Goal: Transaction & Acquisition: Purchase product/service

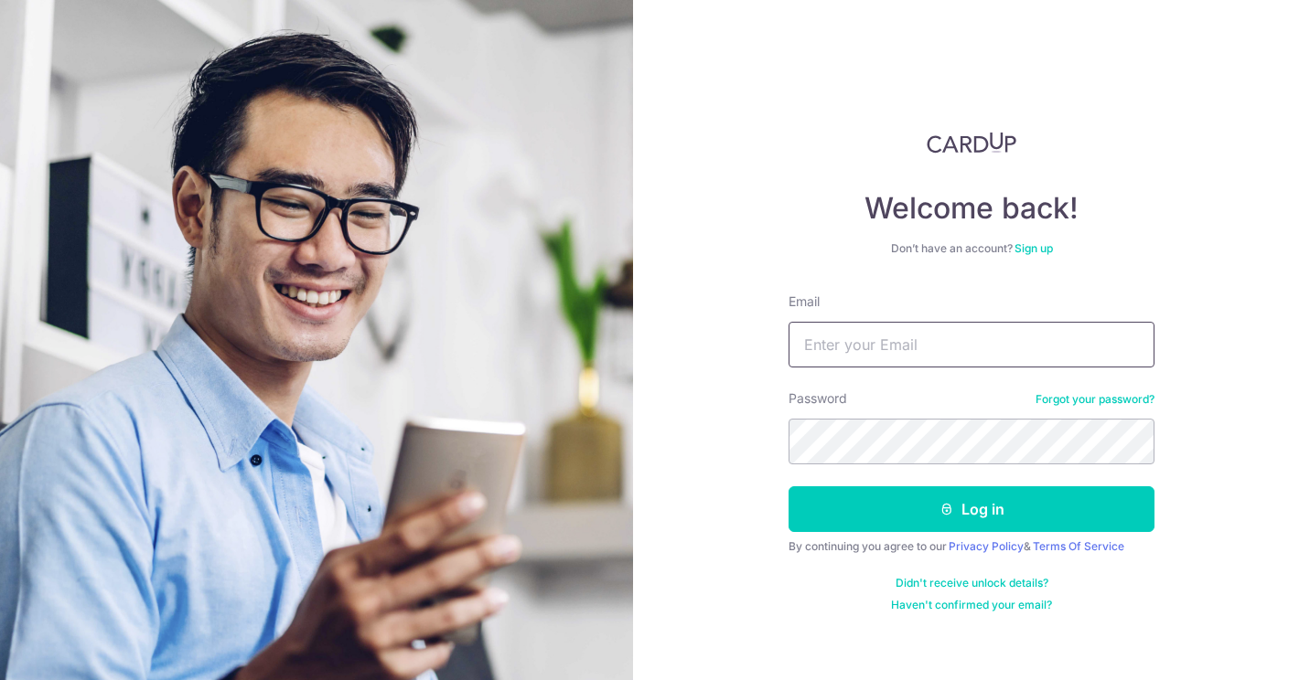
click at [840, 336] on input "Email" at bounding box center [971, 345] width 366 height 46
type input "[EMAIL_ADDRESS][DOMAIN_NAME]"
click at [788, 487] on button "Log in" at bounding box center [971, 510] width 366 height 46
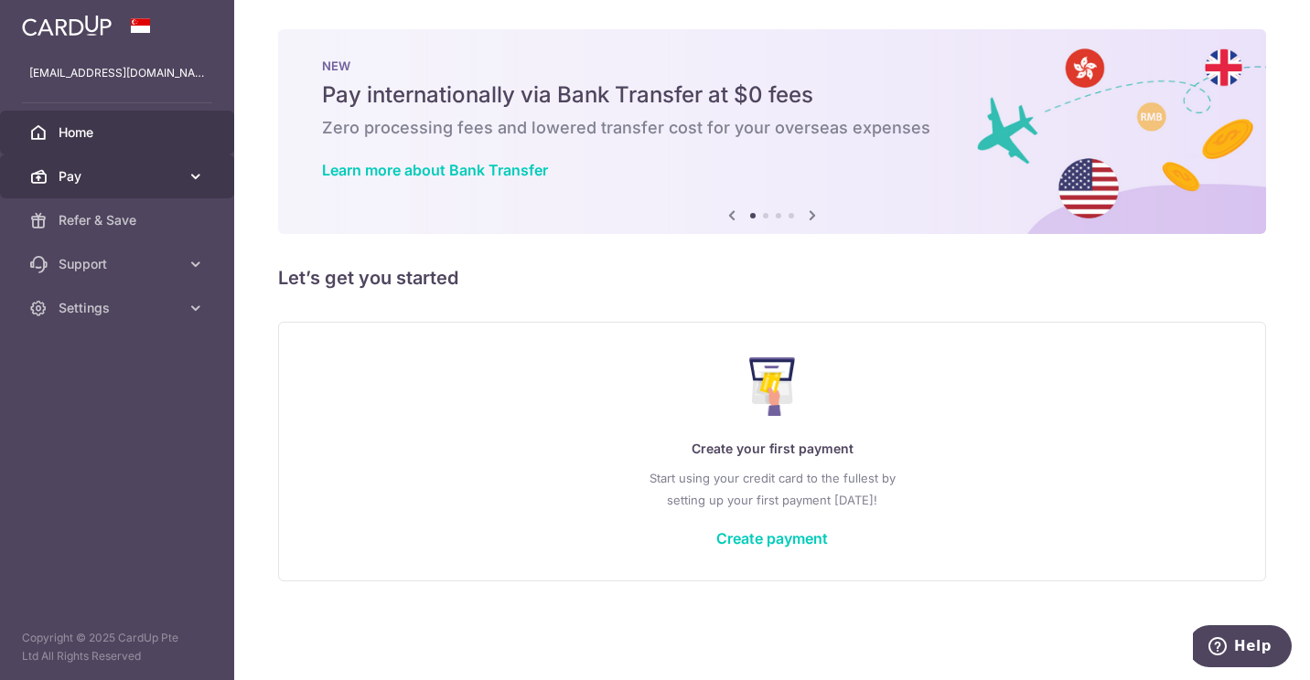
click at [118, 176] on span "Pay" at bounding box center [119, 176] width 121 height 18
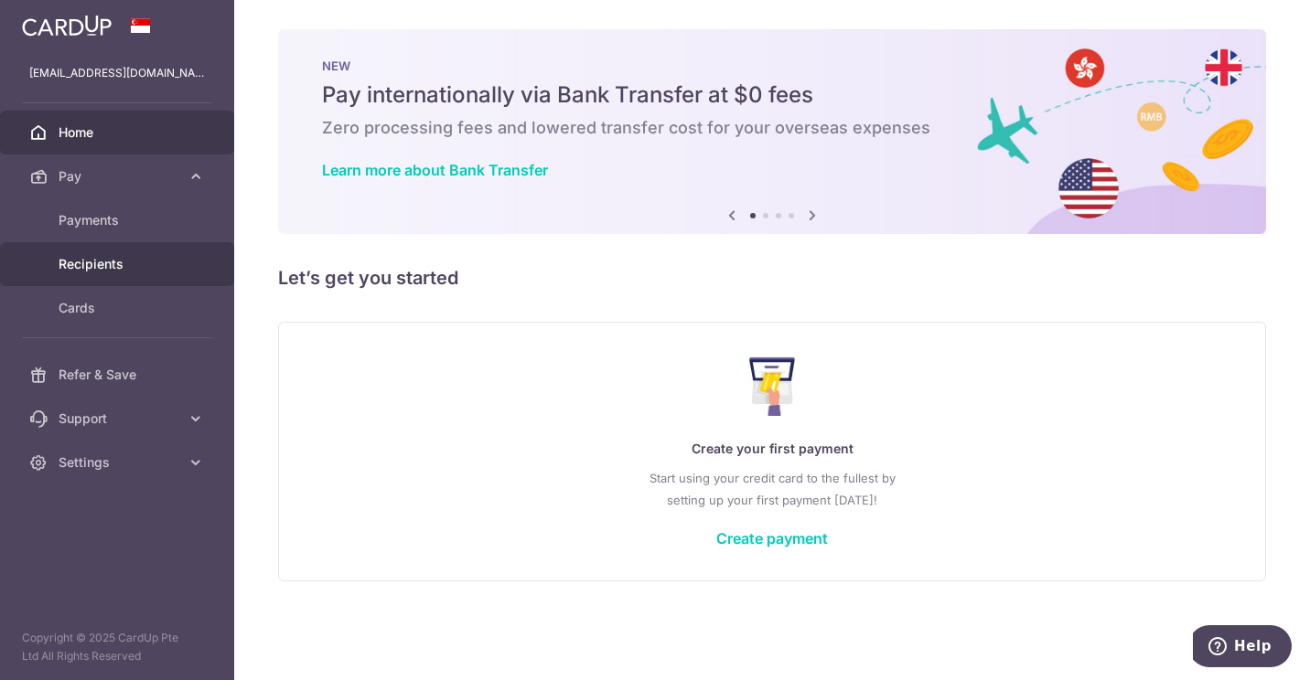
click at [129, 251] on link "Recipients" at bounding box center [117, 264] width 234 height 44
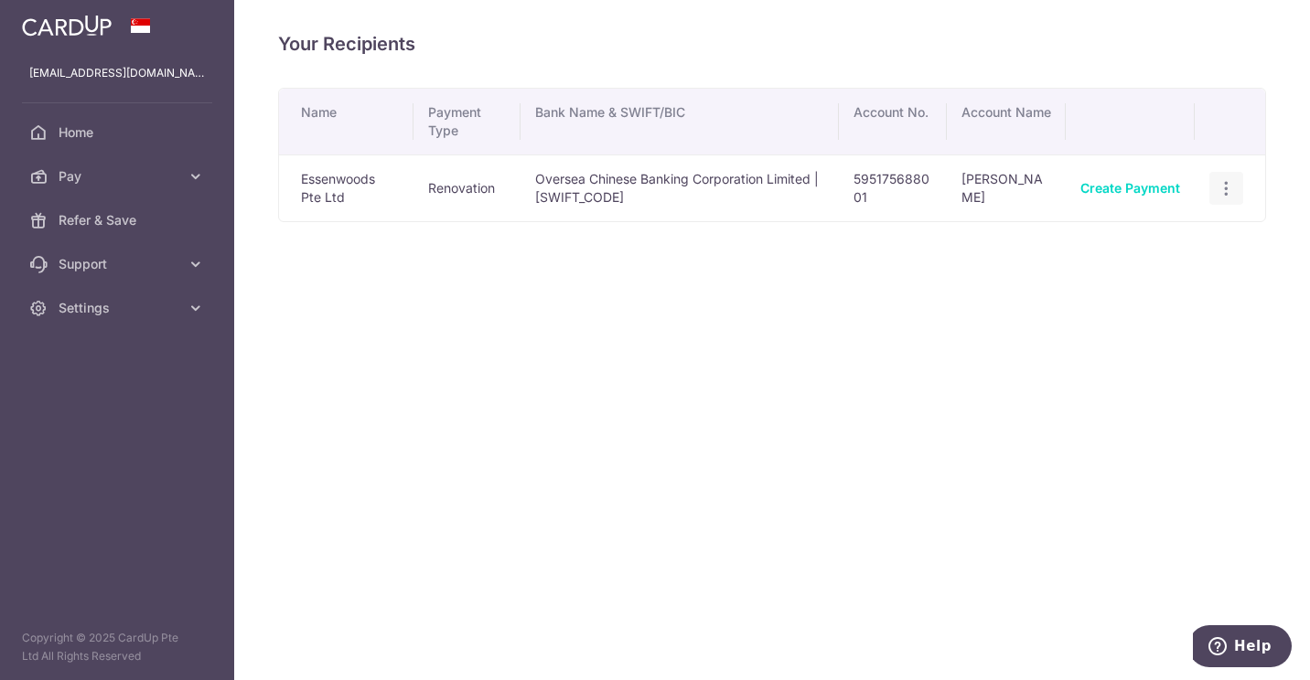
click at [1236, 189] on div "View/Edit Linked Payments" at bounding box center [1226, 189] width 34 height 34
click at [1230, 187] on icon "button" at bounding box center [1225, 188] width 19 height 19
click at [1148, 246] on span "View/Edit" at bounding box center [1165, 239] width 124 height 22
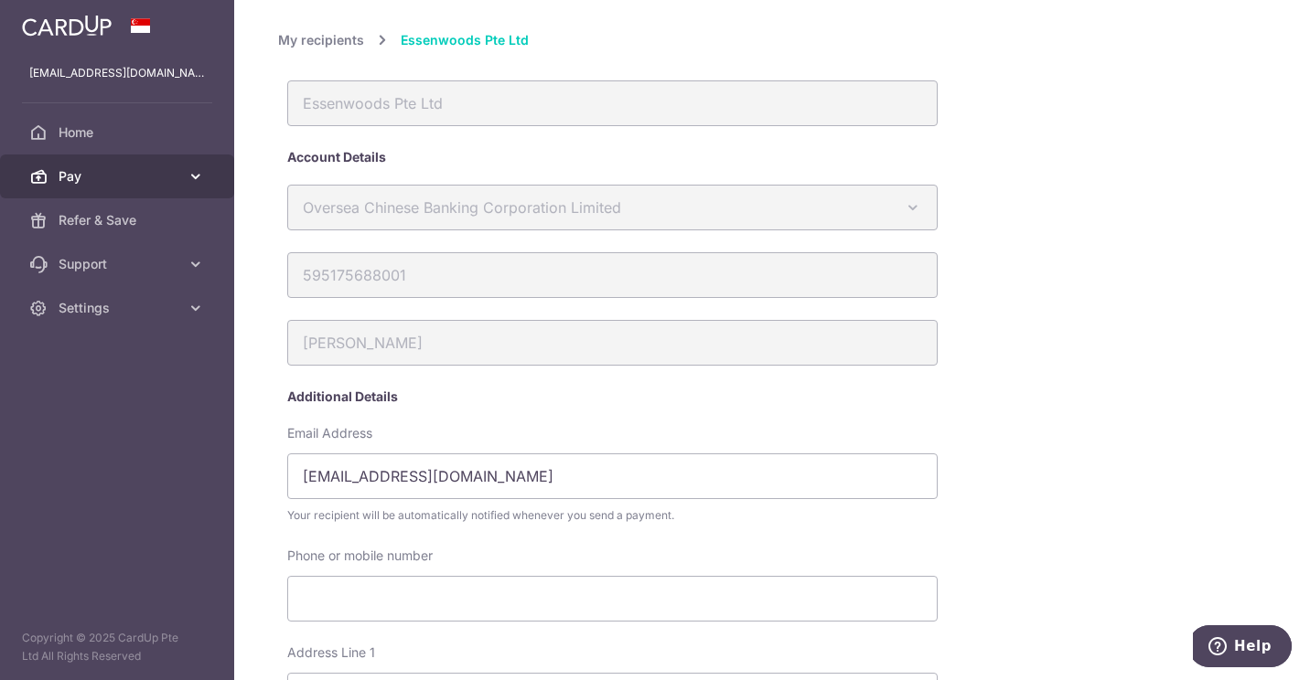
click at [123, 187] on link "Pay" at bounding box center [117, 177] width 234 height 44
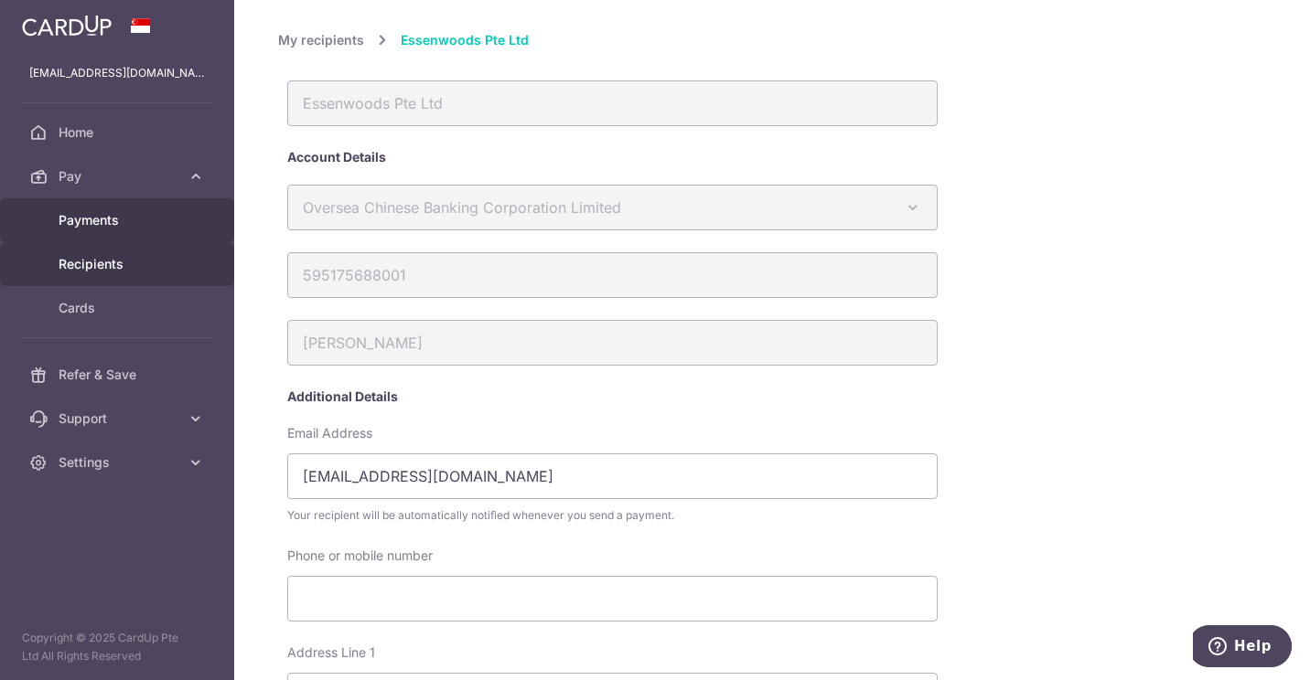
click at [145, 241] on link "Payments" at bounding box center [117, 220] width 234 height 44
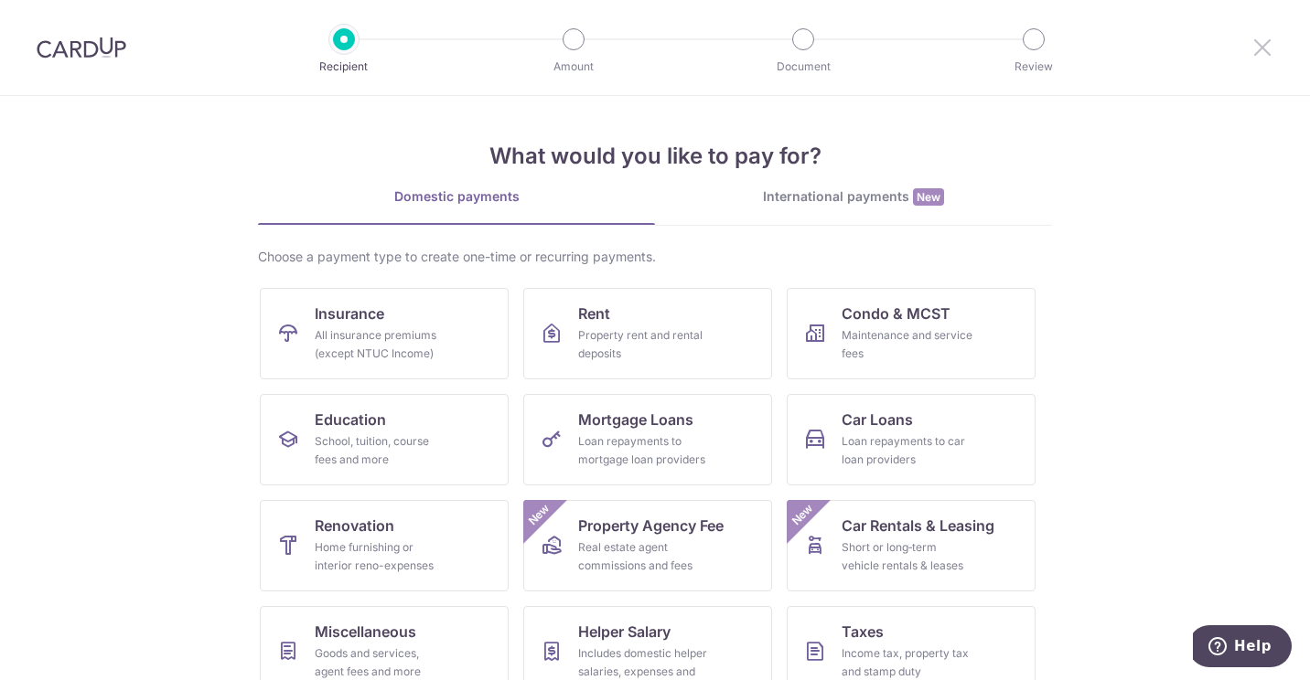
click at [1263, 50] on icon at bounding box center [1262, 47] width 22 height 23
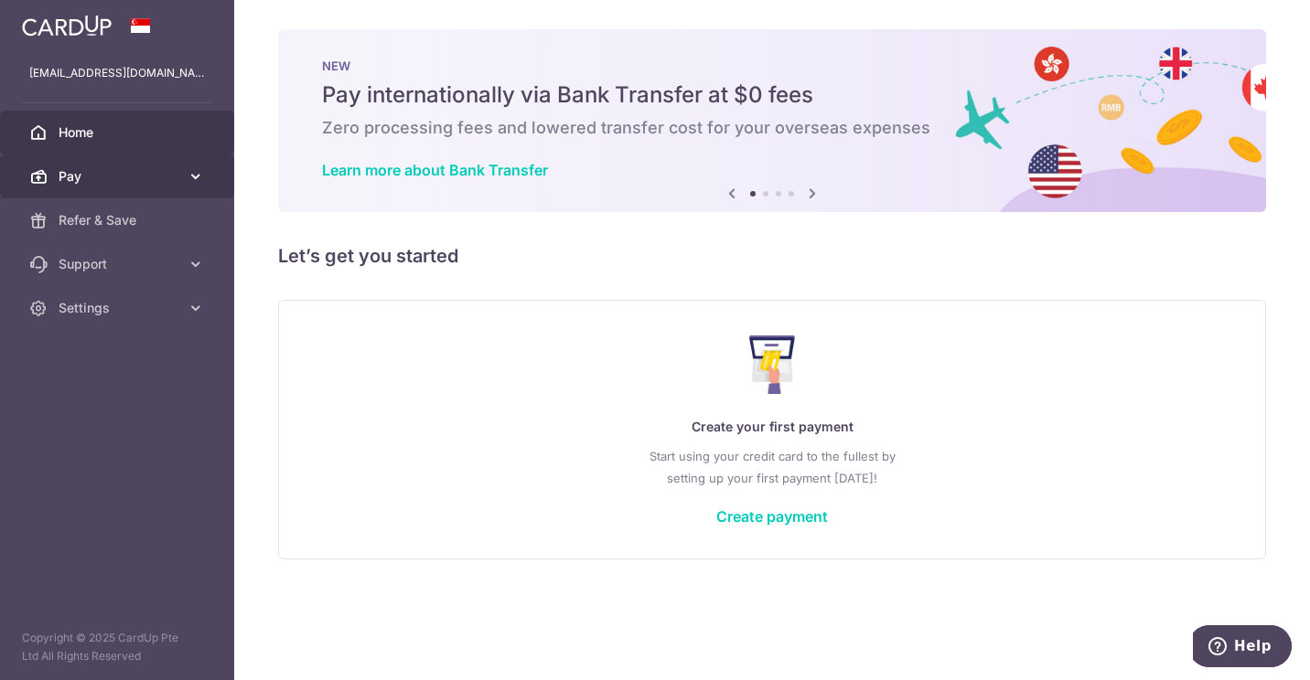
click at [183, 169] on link "Pay" at bounding box center [117, 177] width 234 height 44
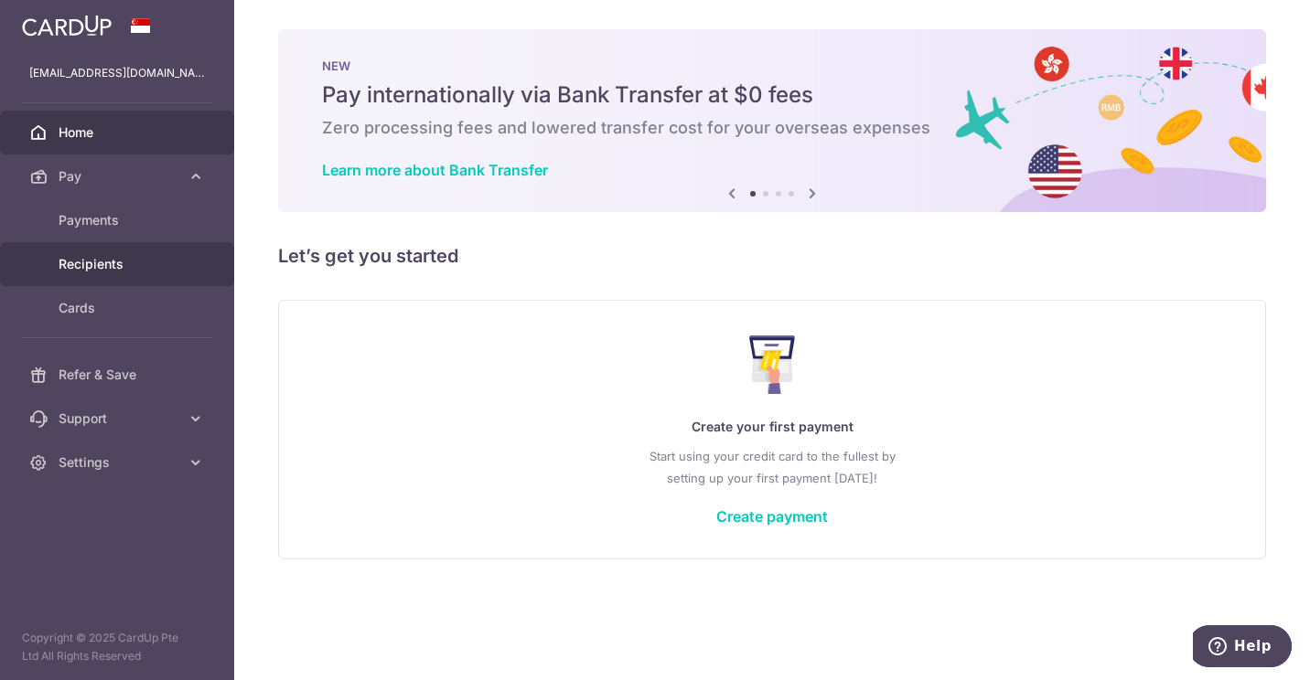
click at [123, 252] on link "Recipients" at bounding box center [117, 264] width 234 height 44
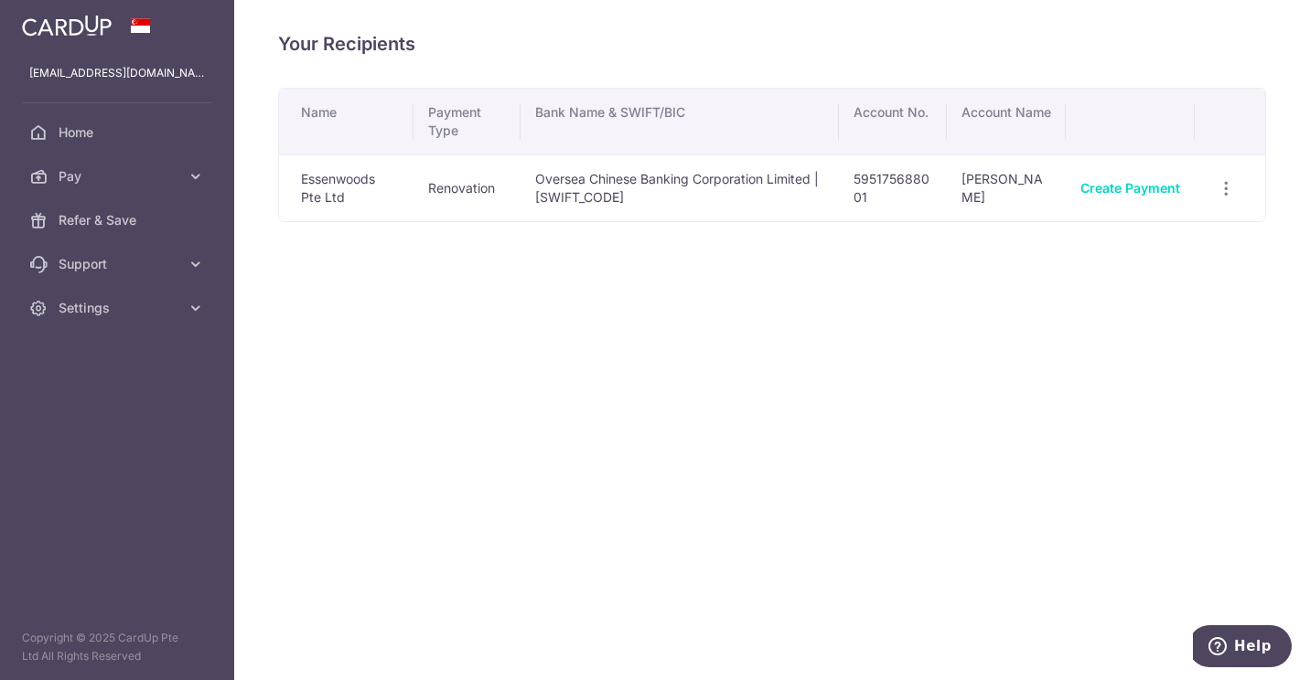
click at [1125, 199] on td "Create Payment" at bounding box center [1129, 188] width 129 height 67
click at [1108, 187] on link "Create Payment" at bounding box center [1130, 188] width 100 height 16
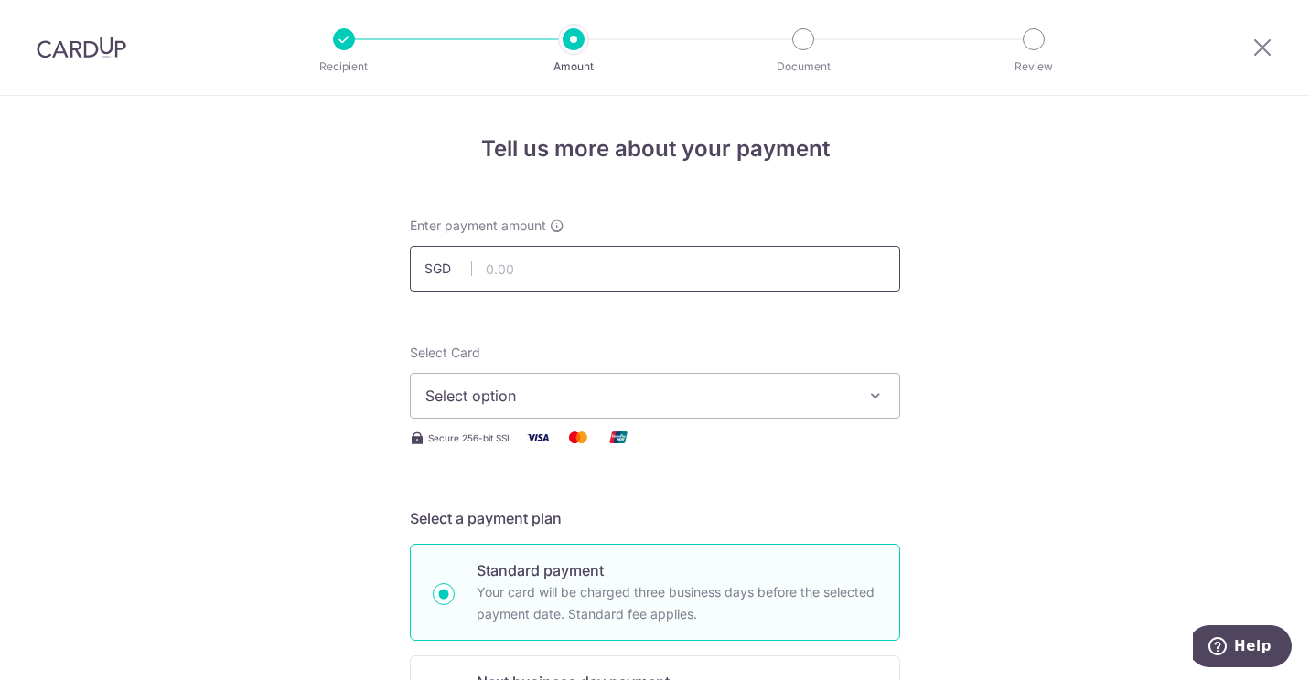
click at [531, 266] on input "text" at bounding box center [655, 269] width 490 height 46
click at [538, 379] on button "Select option" at bounding box center [655, 396] width 490 height 46
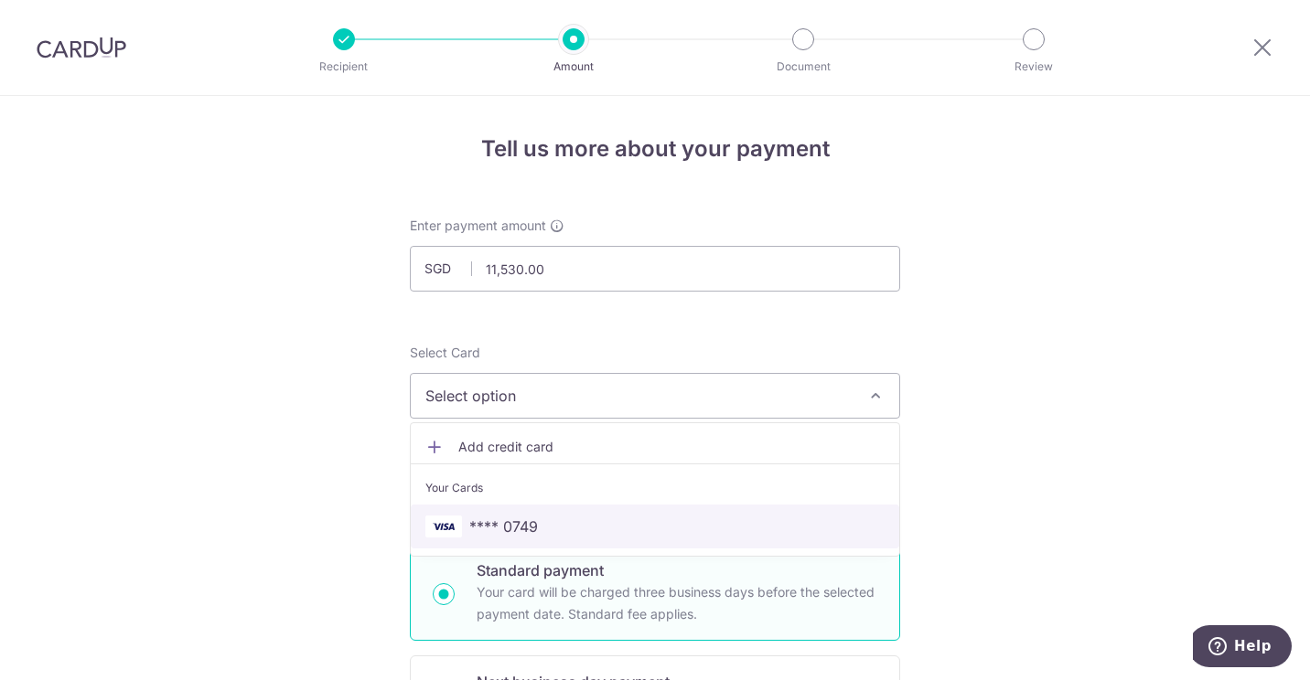
click at [512, 523] on span "**** 0749" at bounding box center [503, 527] width 69 height 22
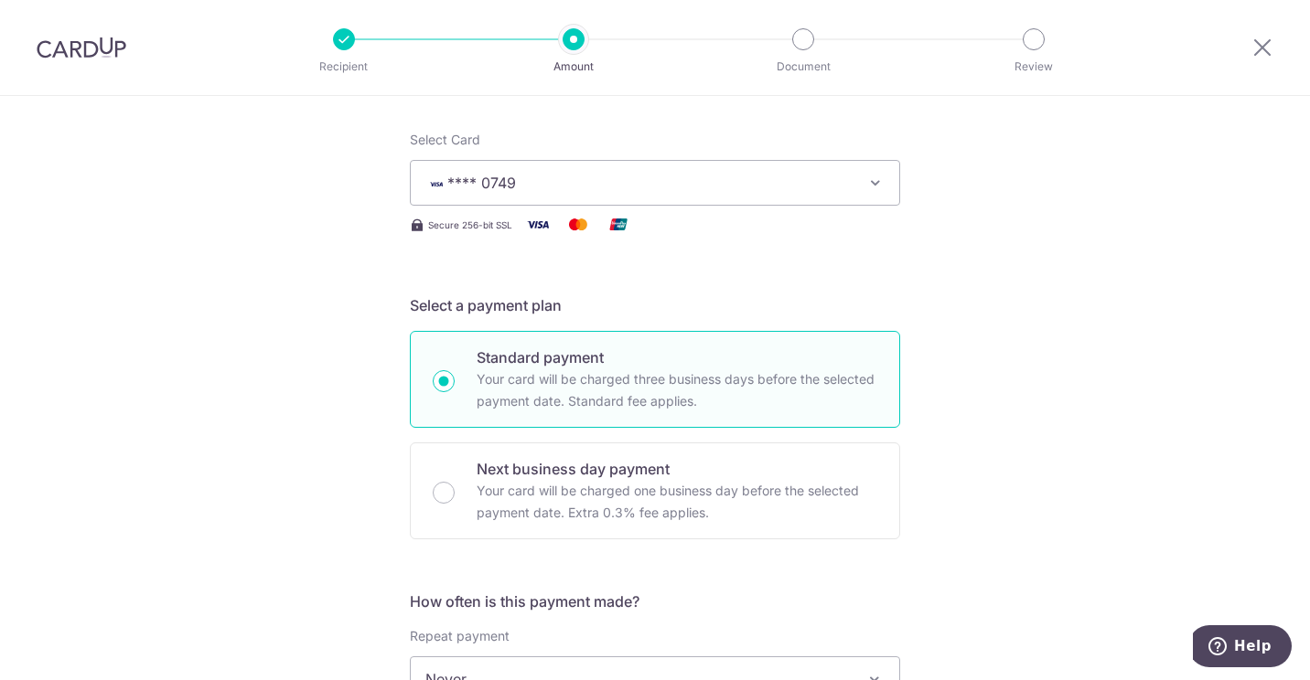
scroll to position [29, 0]
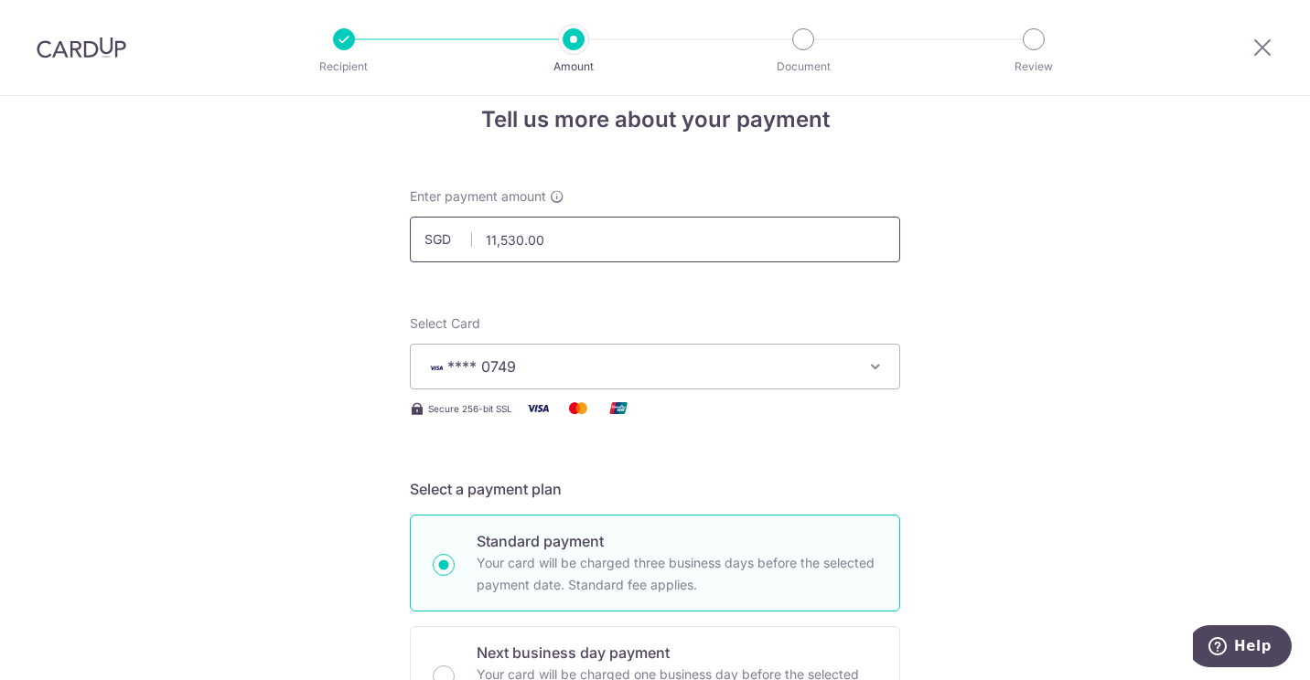
drag, startPoint x: 486, startPoint y: 239, endPoint x: 718, endPoint y: 273, distance: 234.9
type input "10,000.00"
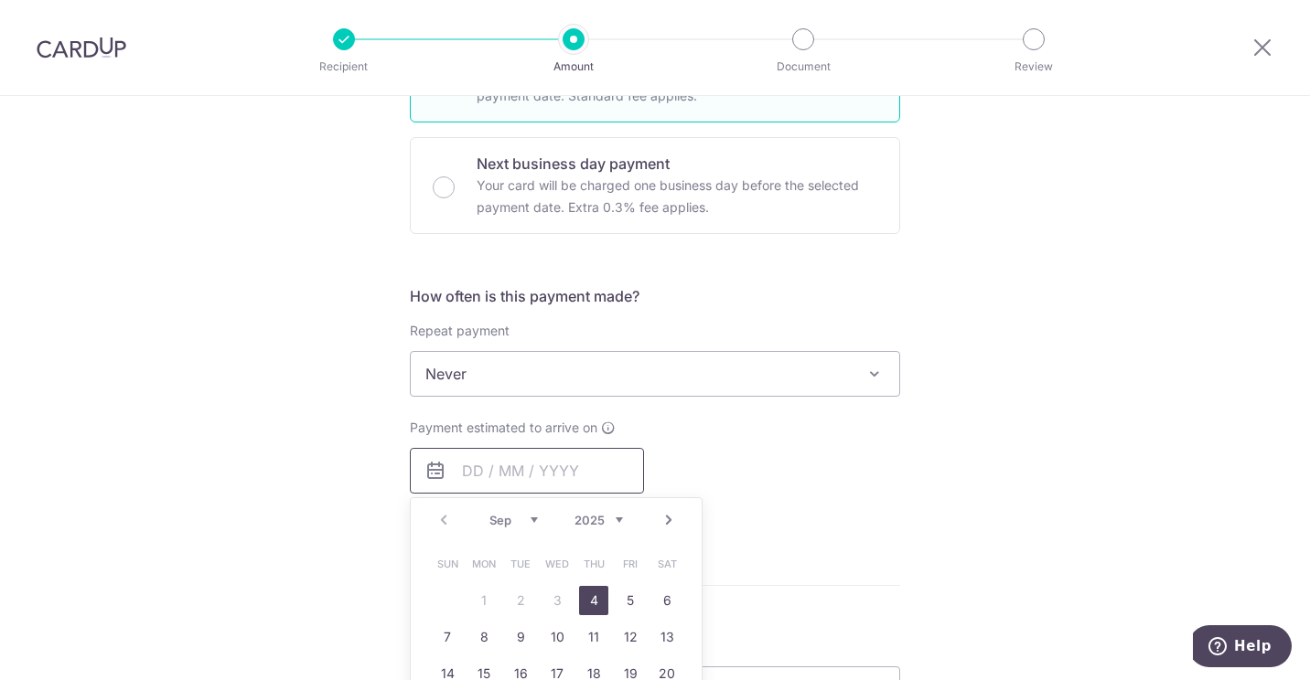
scroll to position [522, 0]
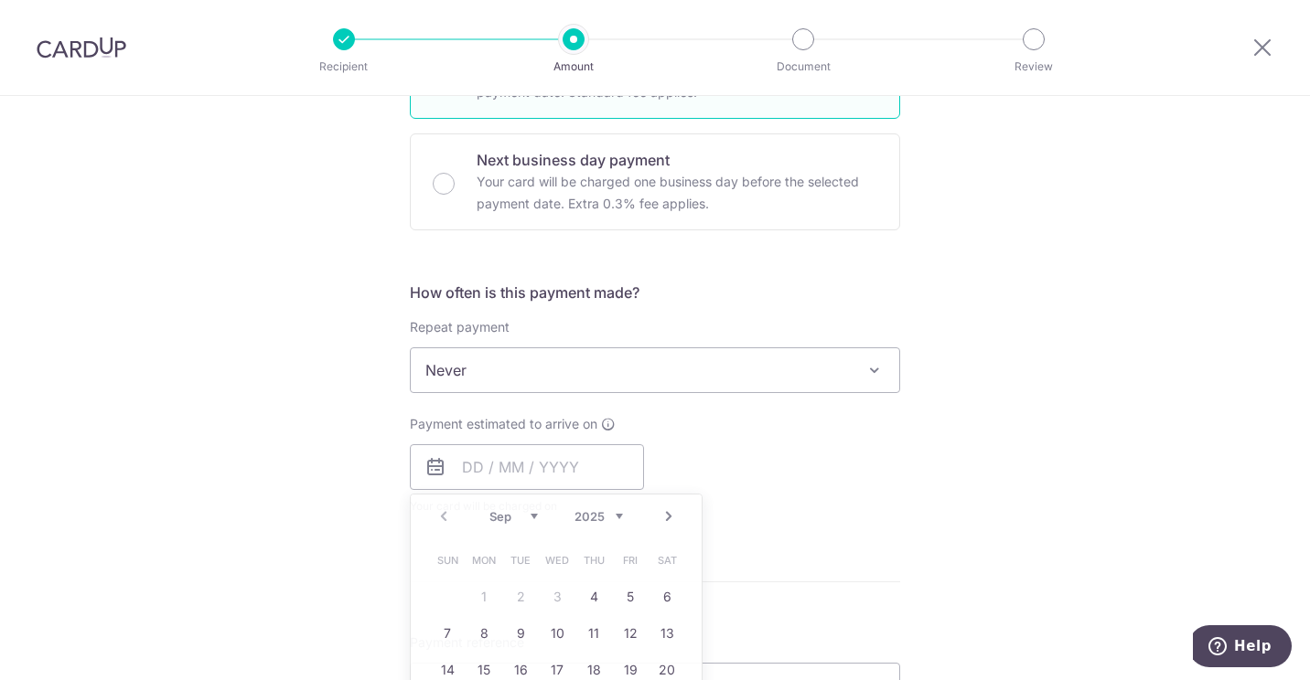
click at [804, 480] on div "Payment estimated to arrive on Prev Next Sep Oct Nov Dec 2025 2026 2027 2028 20…" at bounding box center [655, 465] width 512 height 101
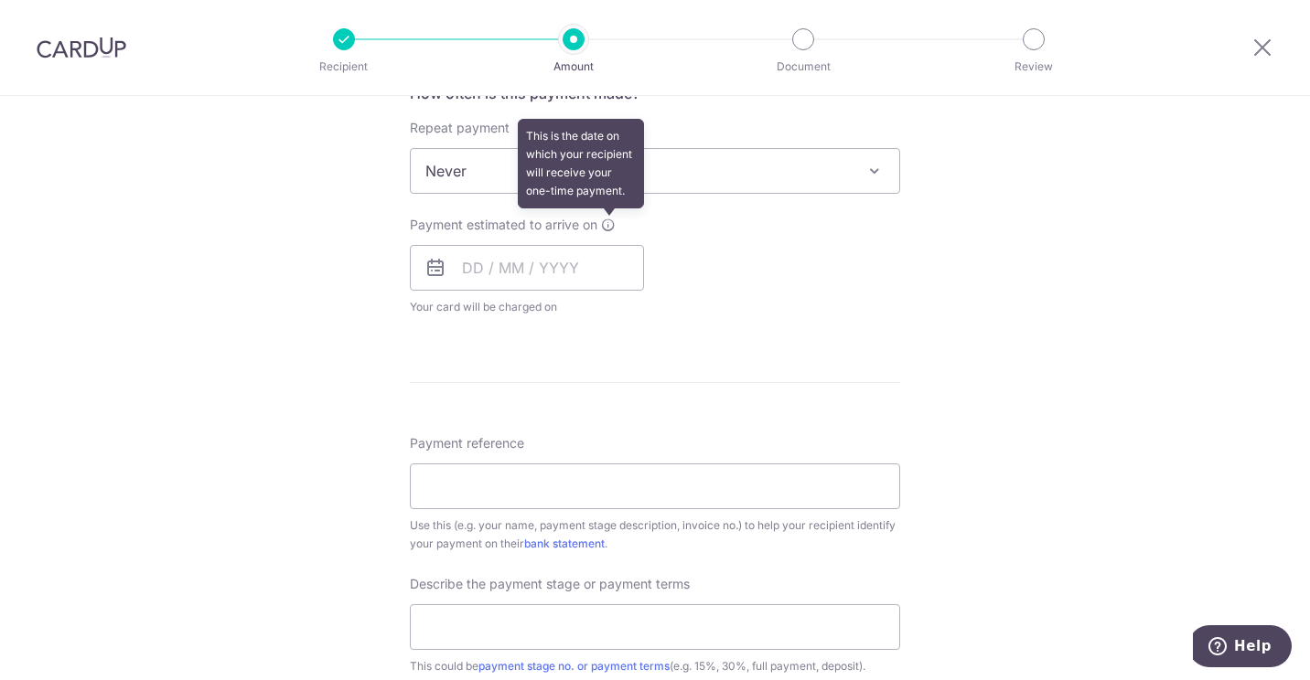
scroll to position [722, 0]
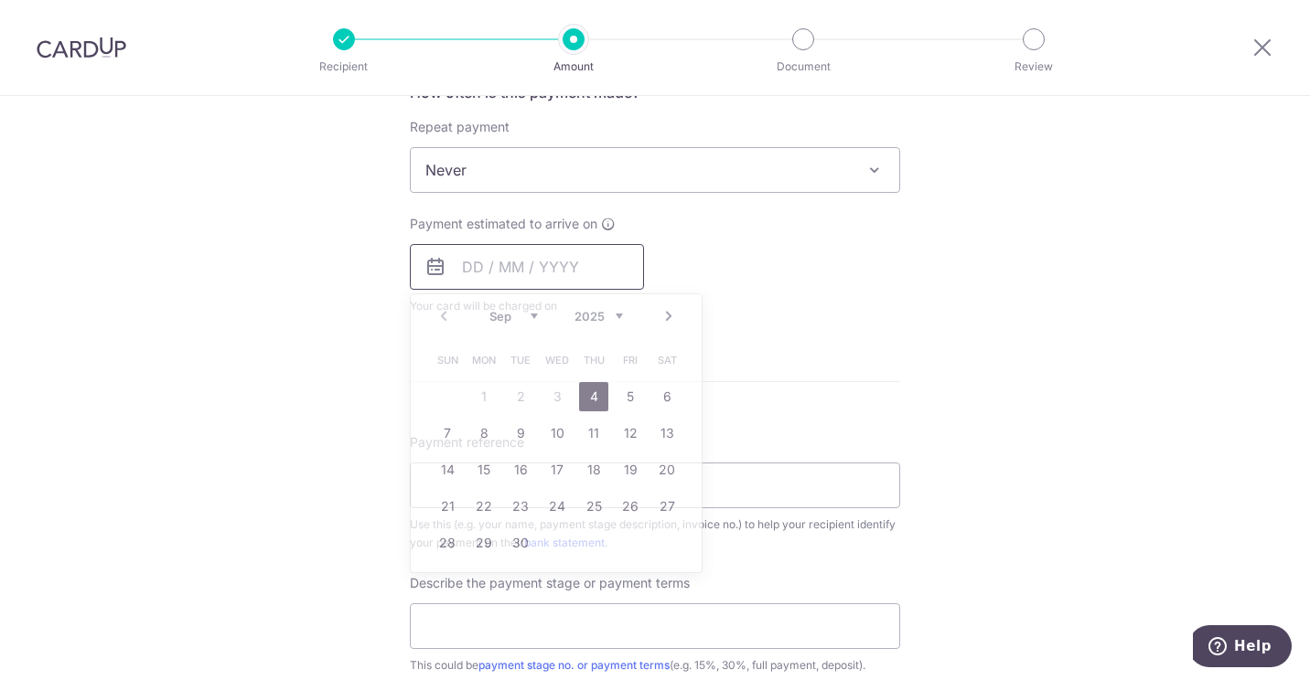
click at [508, 278] on input "text" at bounding box center [527, 267] width 234 height 46
click at [615, 594] on link "Why are some dates not available?" at bounding box center [556, 599] width 247 height 37
click at [591, 393] on link "4" at bounding box center [593, 396] width 29 height 29
type input "04/09/2025"
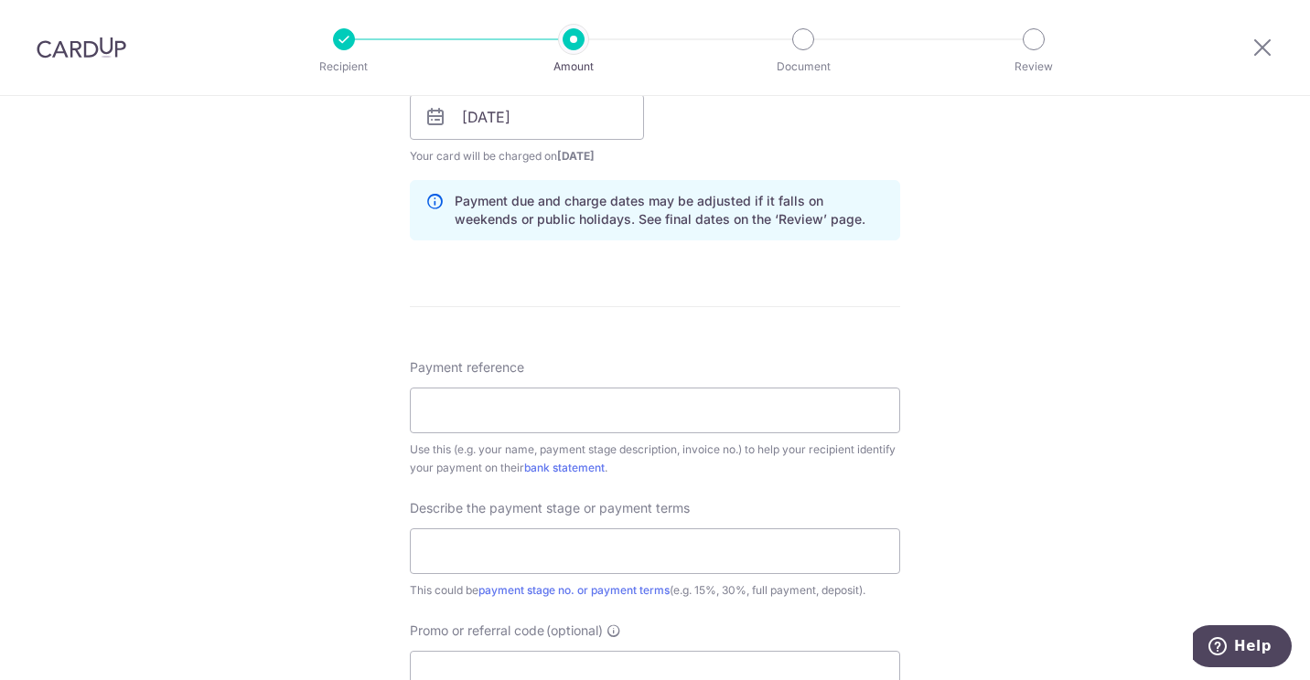
scroll to position [873, 0]
click at [573, 404] on input "Payment reference" at bounding box center [655, 410] width 490 height 46
type input "Quotation 250019 - GL and YF"
click at [652, 542] on input "text" at bounding box center [655, 551] width 490 height 46
click at [418, 551] on input "10%" at bounding box center [655, 551] width 490 height 46
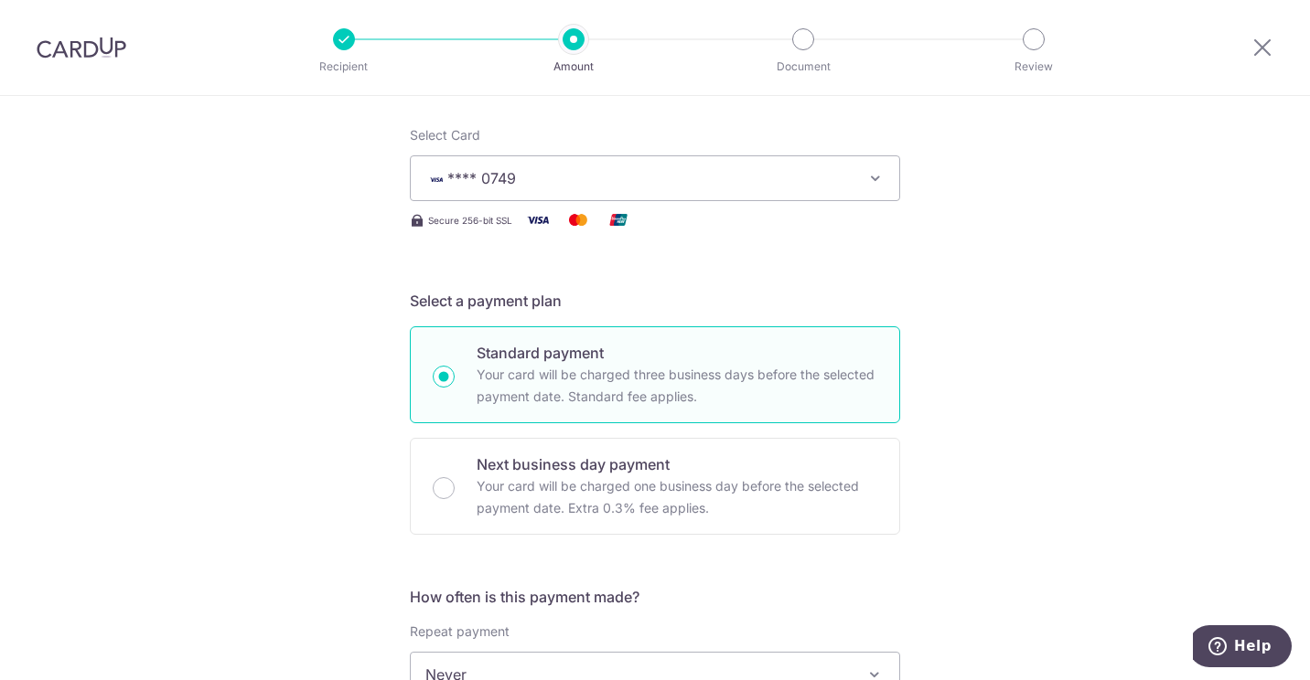
scroll to position [0, 0]
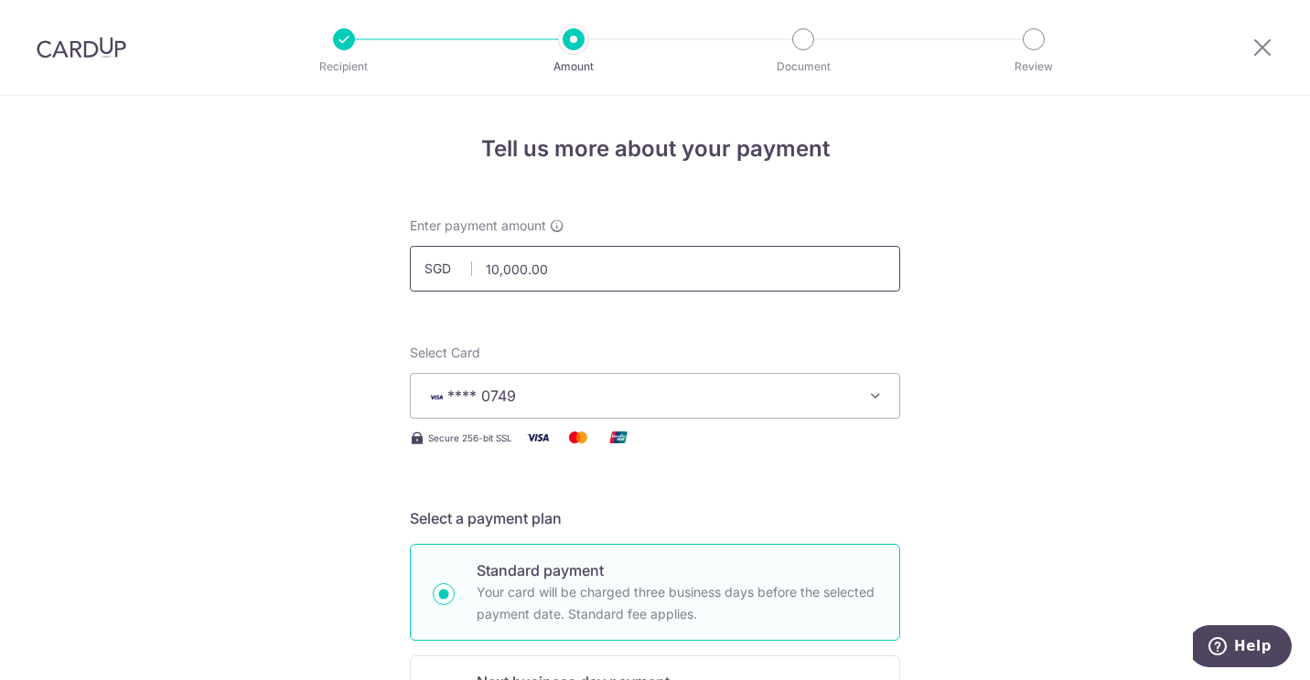
type input "First progress payment - 10%"
drag, startPoint x: 482, startPoint y: 266, endPoint x: 766, endPoint y: 297, distance: 286.1
type input "11,530.00"
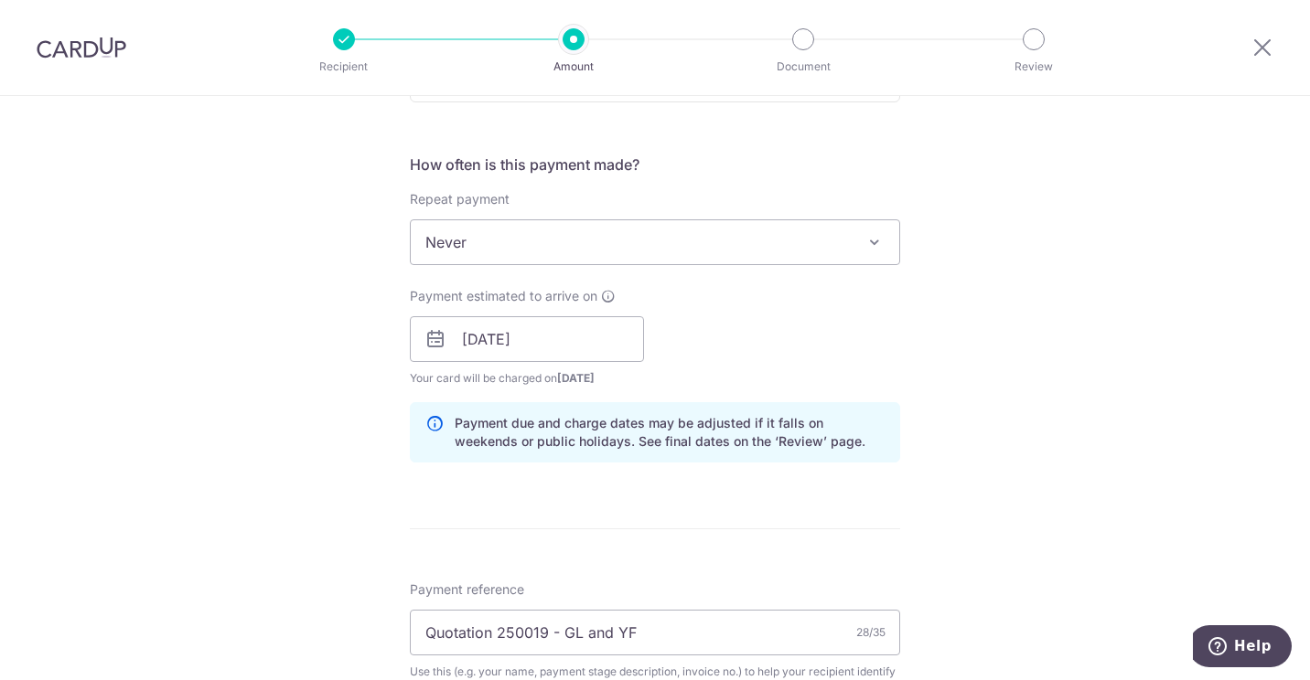
scroll to position [651, 0]
click at [780, 369] on div "Payment estimated to arrive on 04/09/2025 Prev Next Sep Oct Nov Dec 2025 2026 2…" at bounding box center [655, 336] width 512 height 101
click at [603, 336] on input "04/09/2025" at bounding box center [527, 339] width 234 height 46
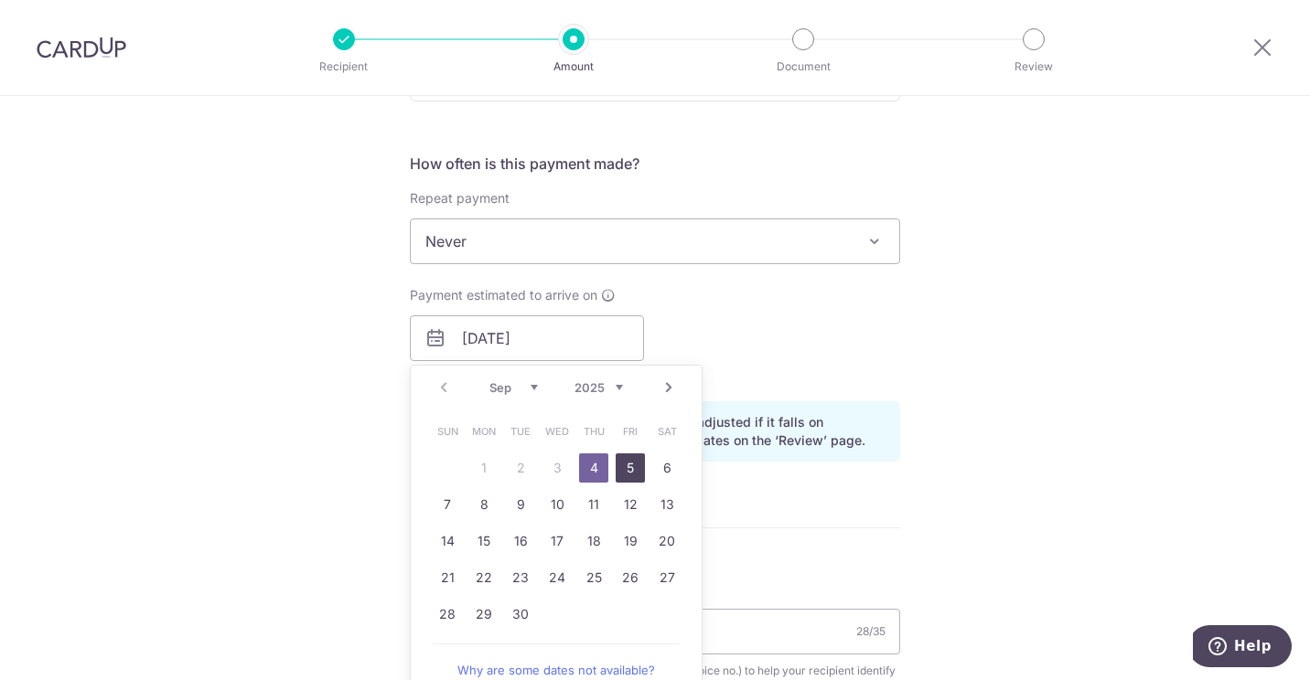
drag, startPoint x: 629, startPoint y: 467, endPoint x: 676, endPoint y: 346, distance: 130.3
click at [629, 467] on link "5" at bounding box center [629, 468] width 29 height 29
type input "05/09/2025"
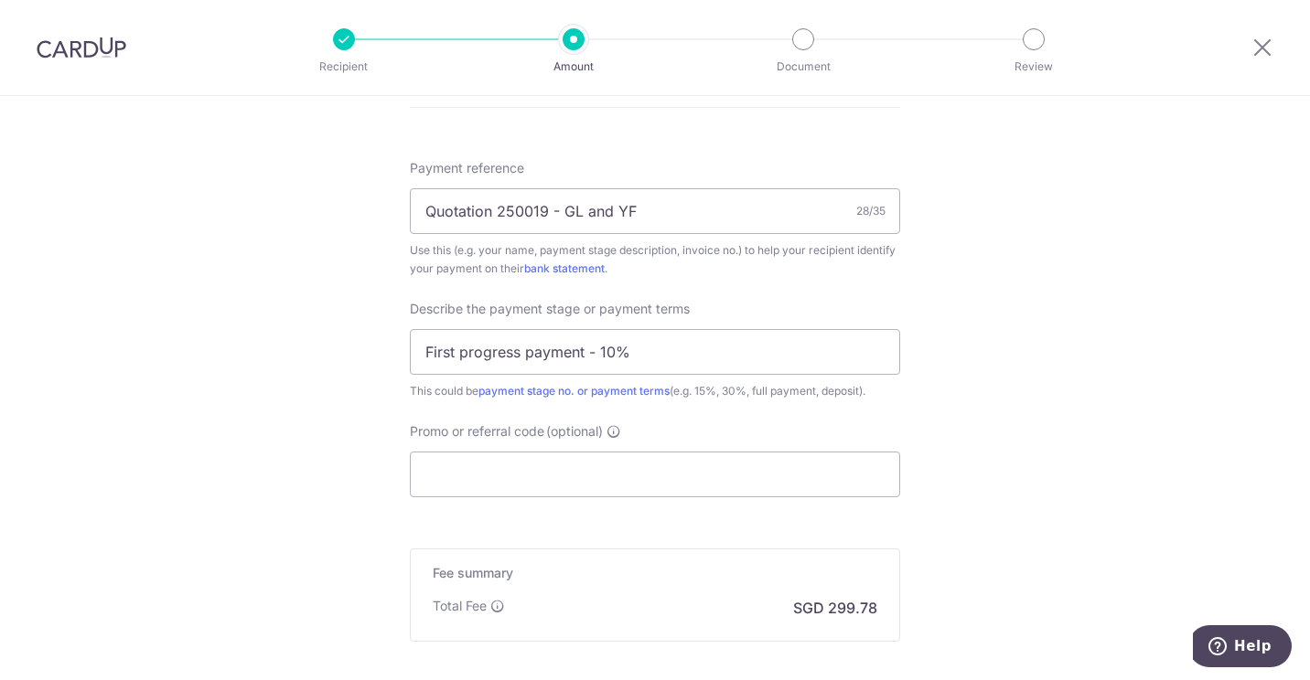
scroll to position [1268, 0]
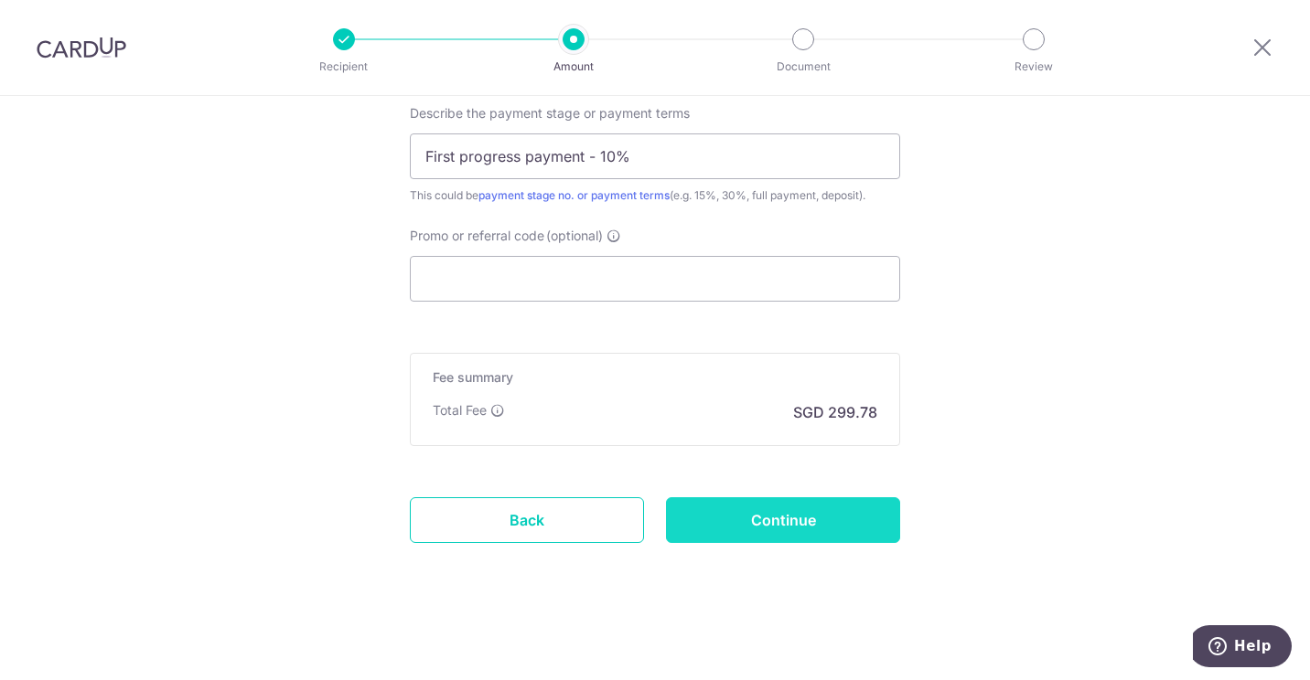
click at [773, 520] on input "Continue" at bounding box center [783, 520] width 234 height 46
type input "Create Schedule"
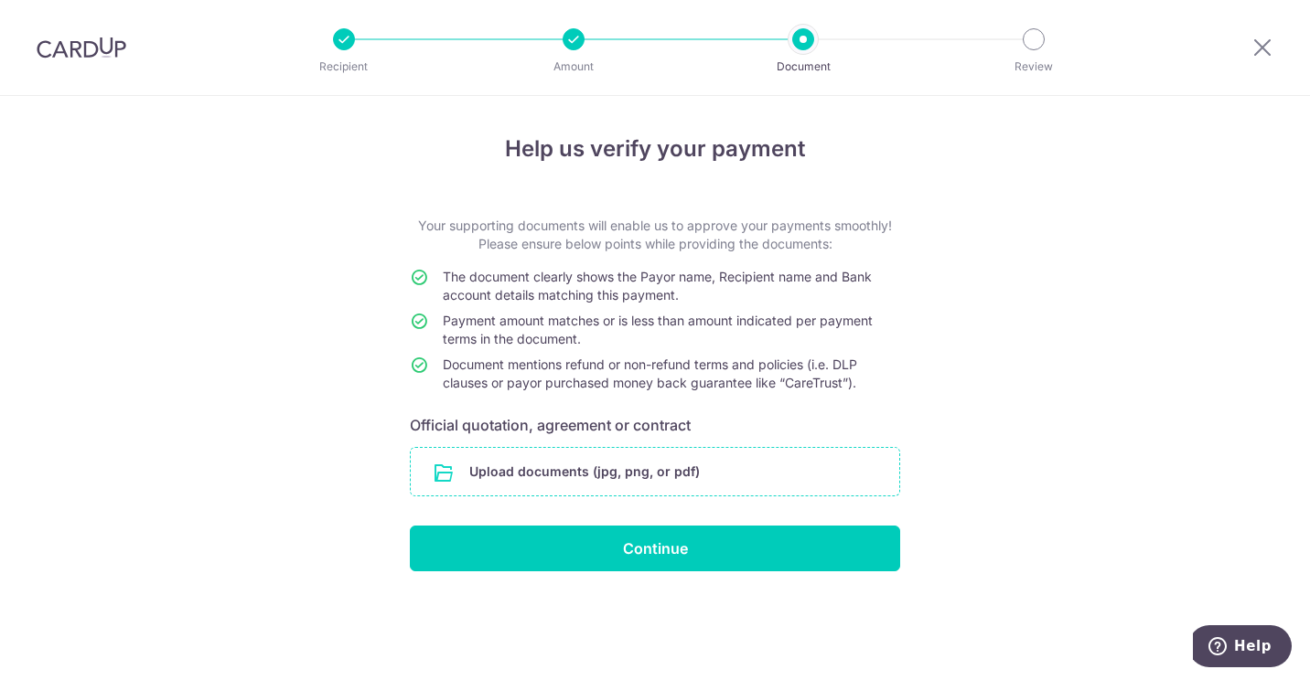
click at [599, 462] on input "file" at bounding box center [655, 472] width 488 height 48
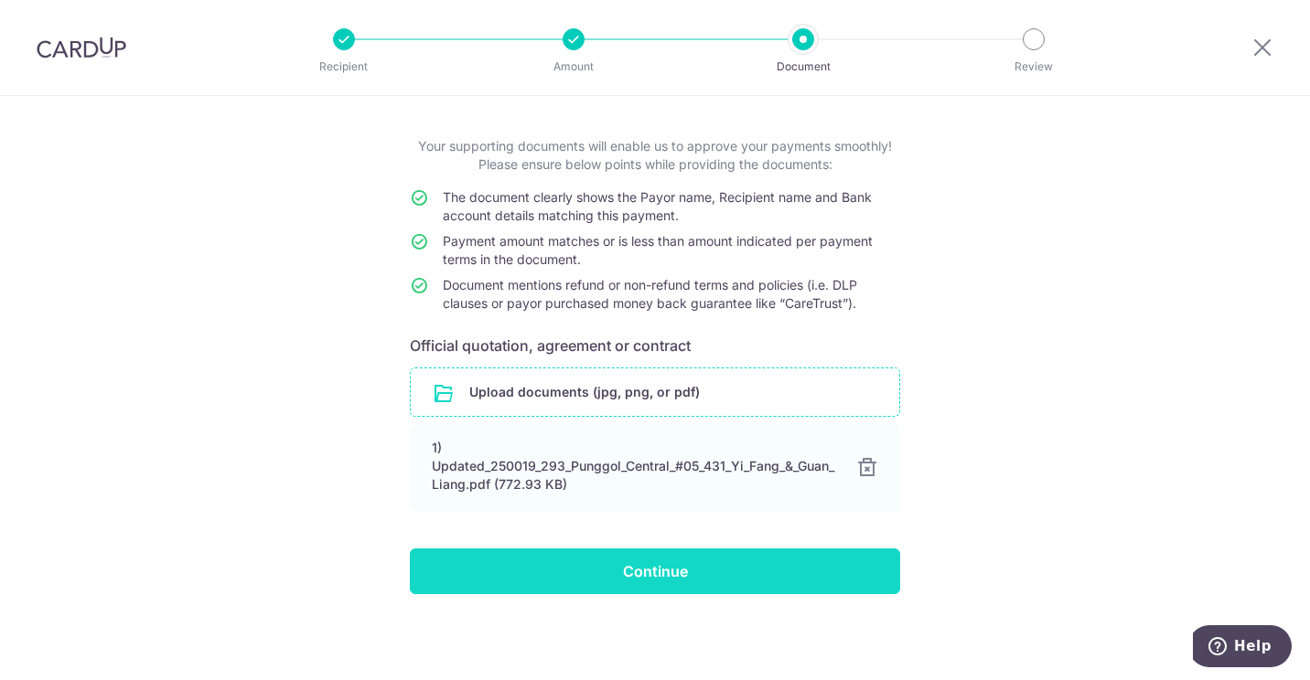
scroll to position [80, 0]
click at [673, 584] on input "Continue" at bounding box center [655, 572] width 490 height 46
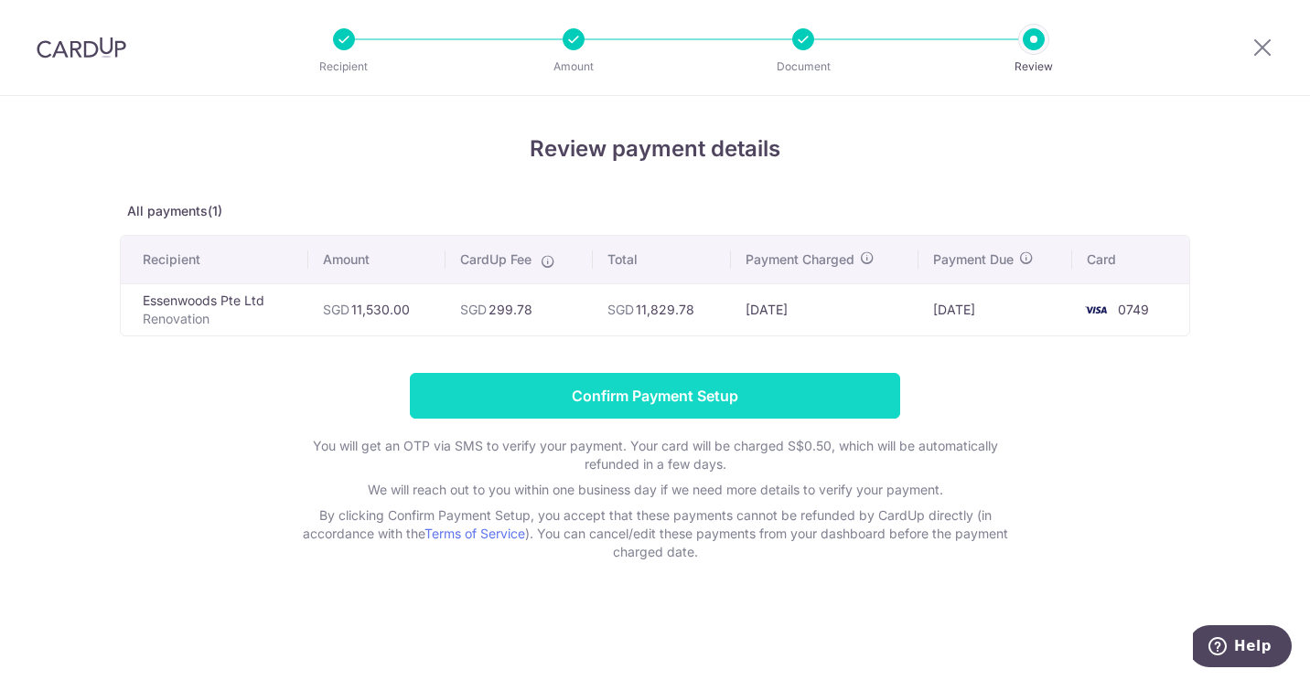
click at [674, 401] on input "Confirm Payment Setup" at bounding box center [655, 396] width 490 height 46
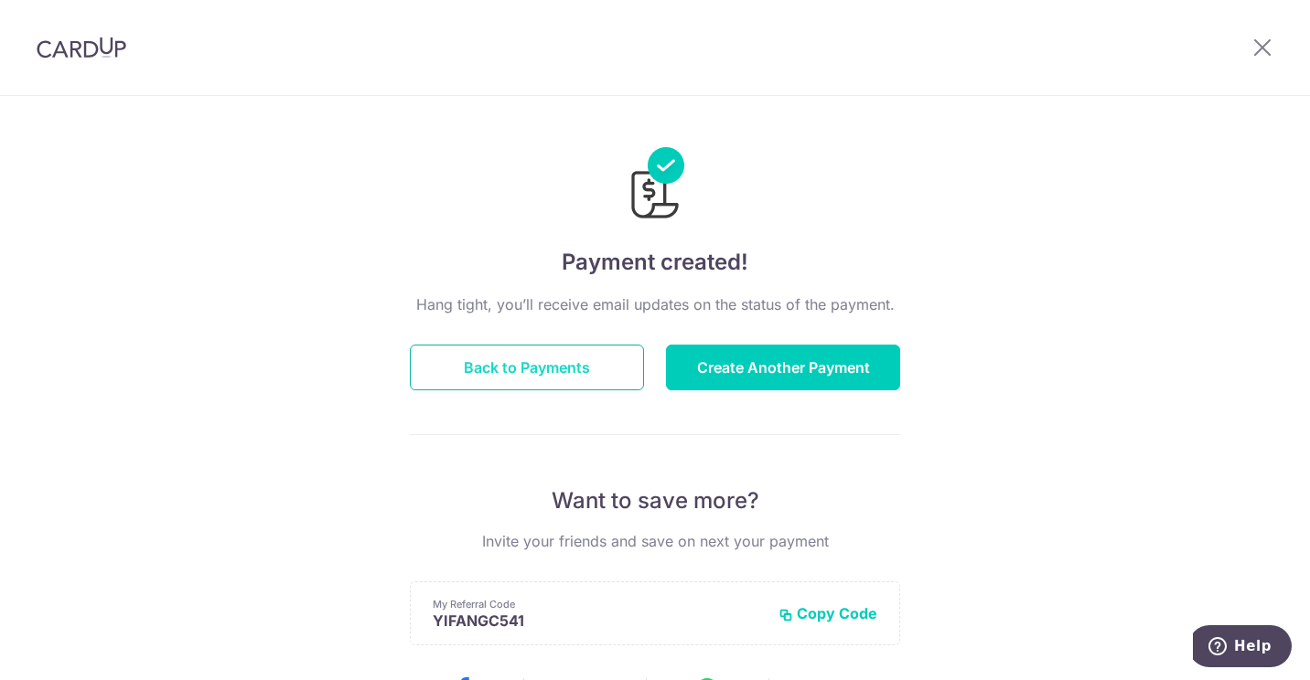
click at [577, 376] on button "Back to Payments" at bounding box center [527, 368] width 234 height 46
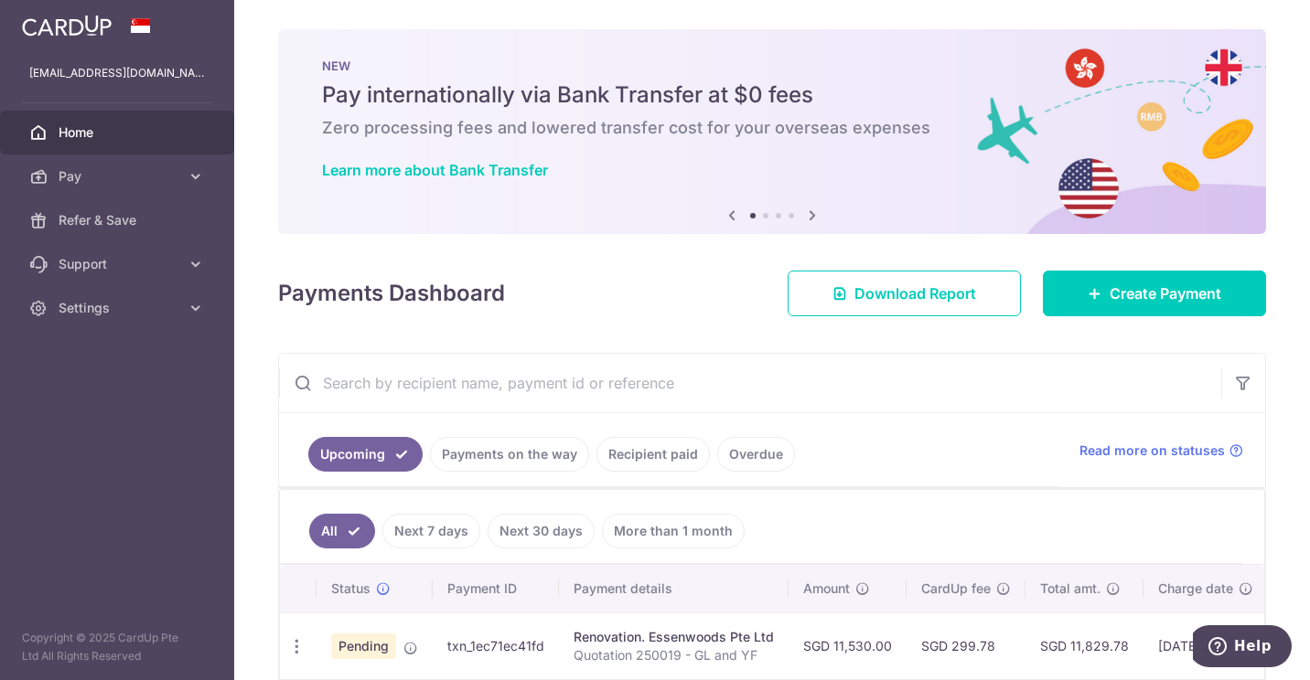
scroll to position [98, 0]
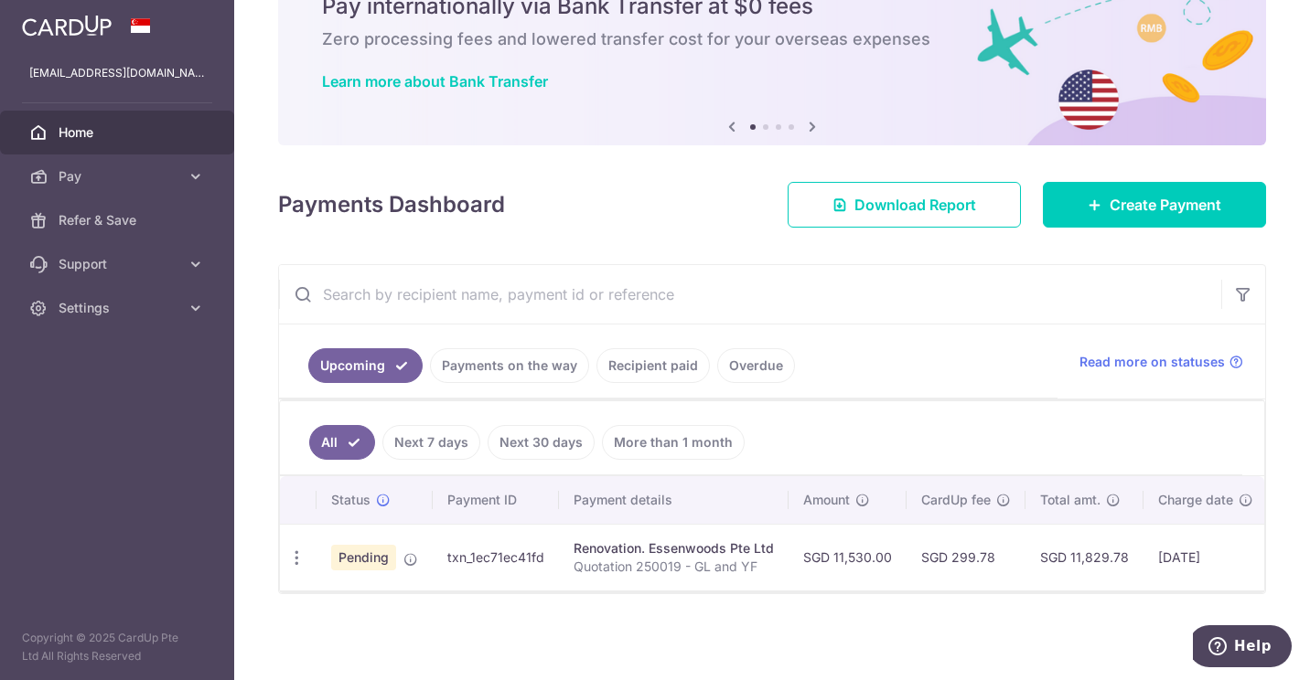
drag, startPoint x: 748, startPoint y: 581, endPoint x: 760, endPoint y: 583, distance: 12.0
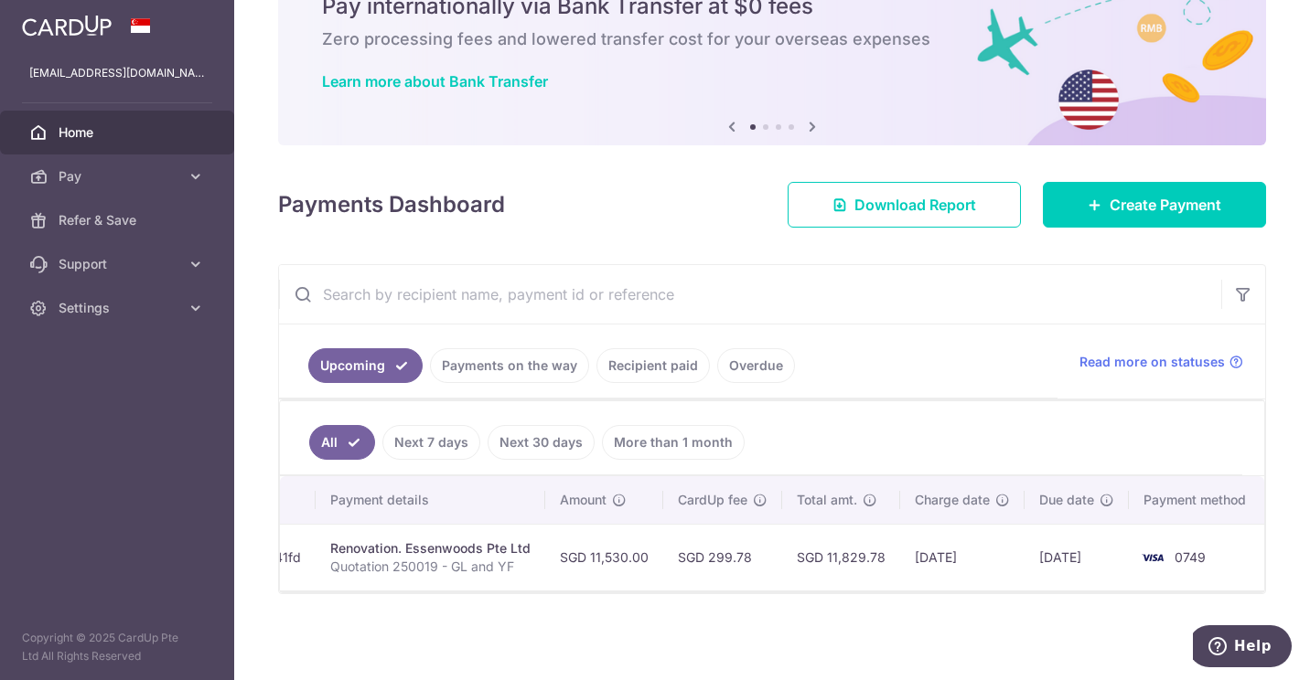
scroll to position [0, 0]
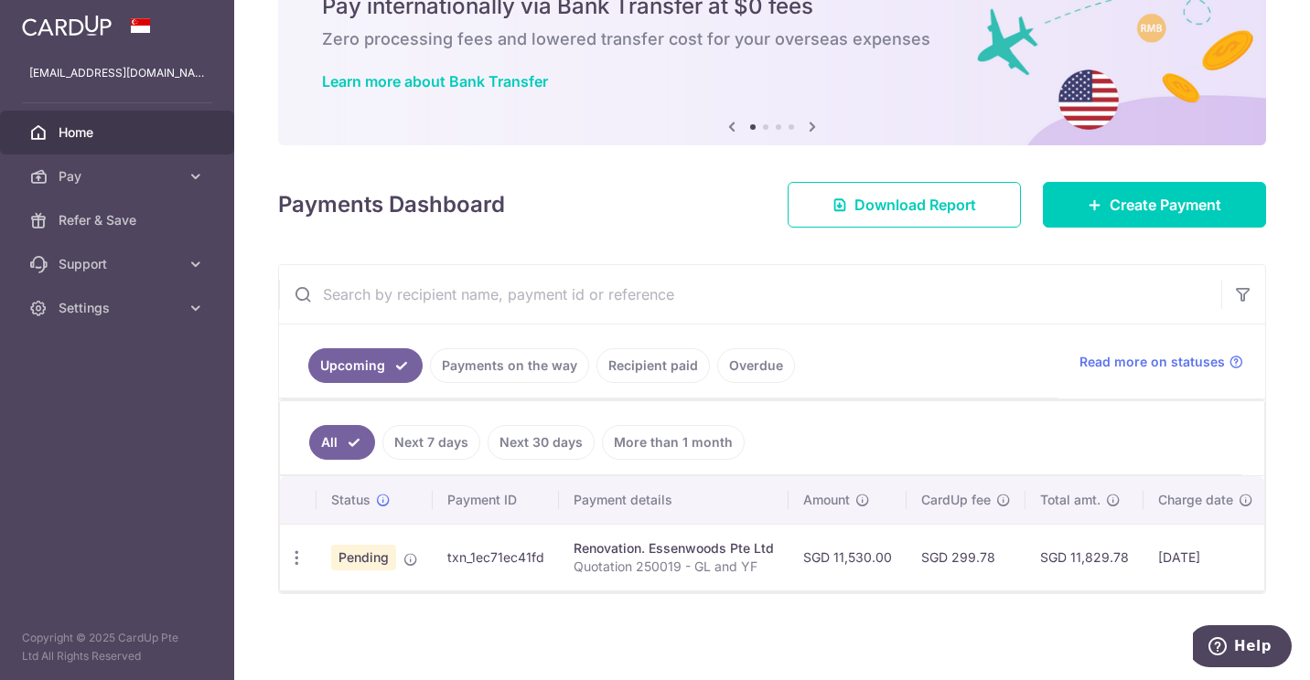
drag, startPoint x: 297, startPoint y: 543, endPoint x: 316, endPoint y: 636, distance: 94.2
click at [316, 636] on div "× Pause Schedule Pause all future payments in this series Pause just this one p…" at bounding box center [771, 340] width 1075 height 680
click at [289, 549] on icon "button" at bounding box center [296, 558] width 19 height 19
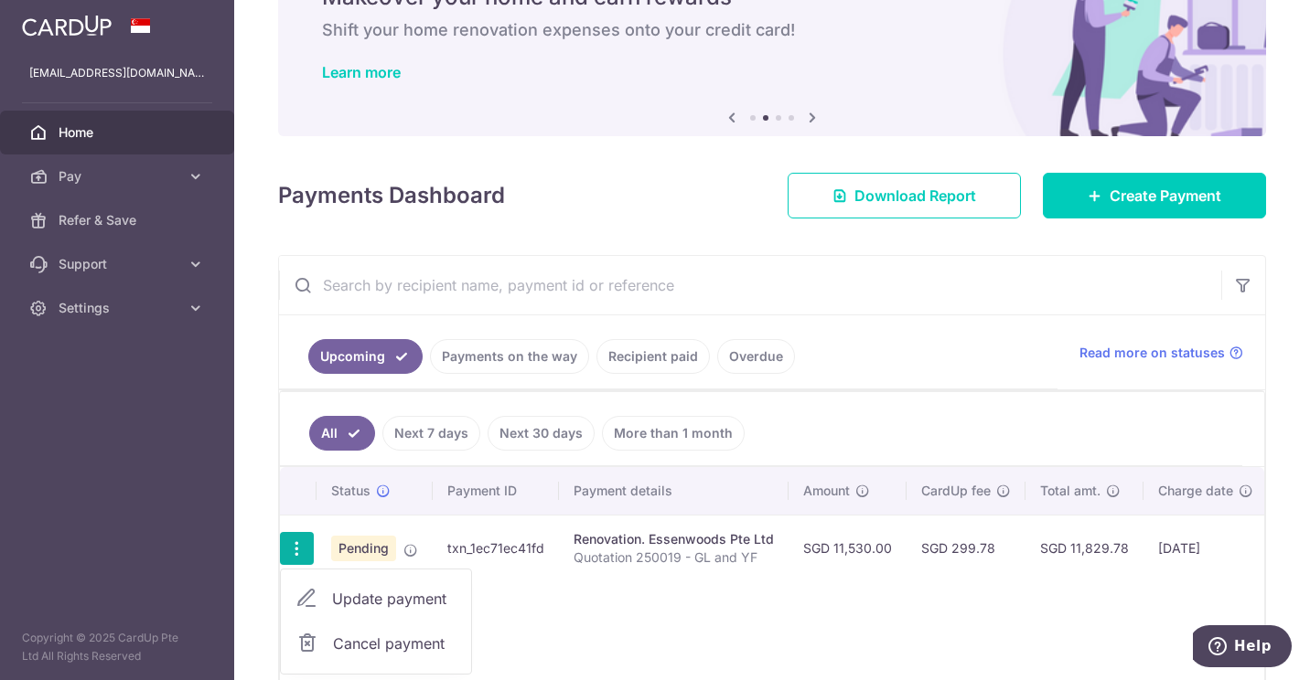
click at [484, 537] on td "txn_1ec71ec41fd" at bounding box center [496, 548] width 126 height 67
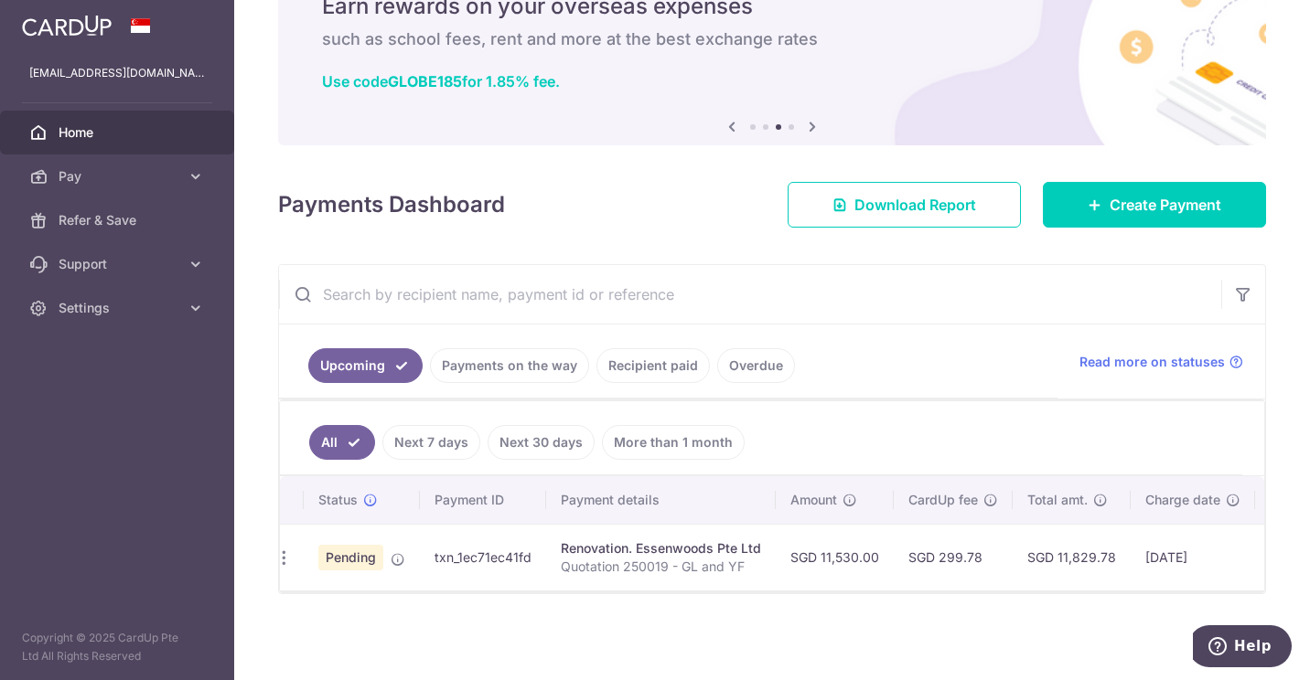
scroll to position [0, 2]
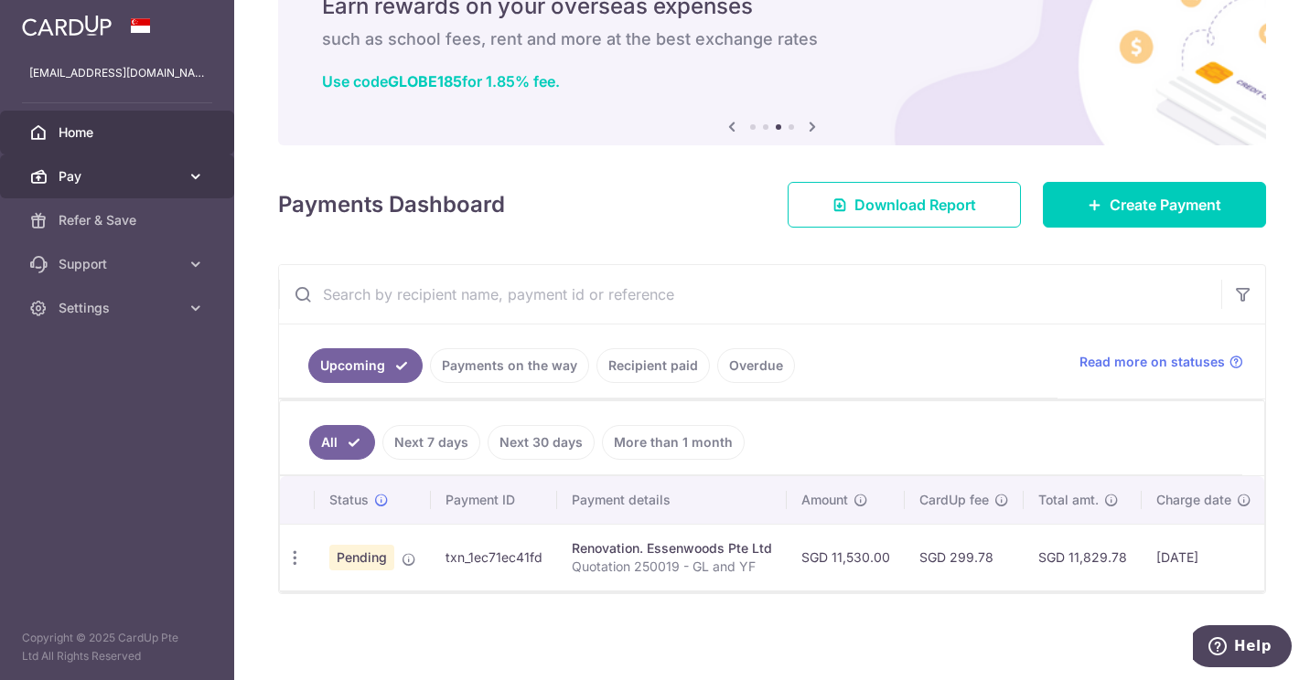
click at [134, 177] on span "Pay" at bounding box center [119, 176] width 121 height 18
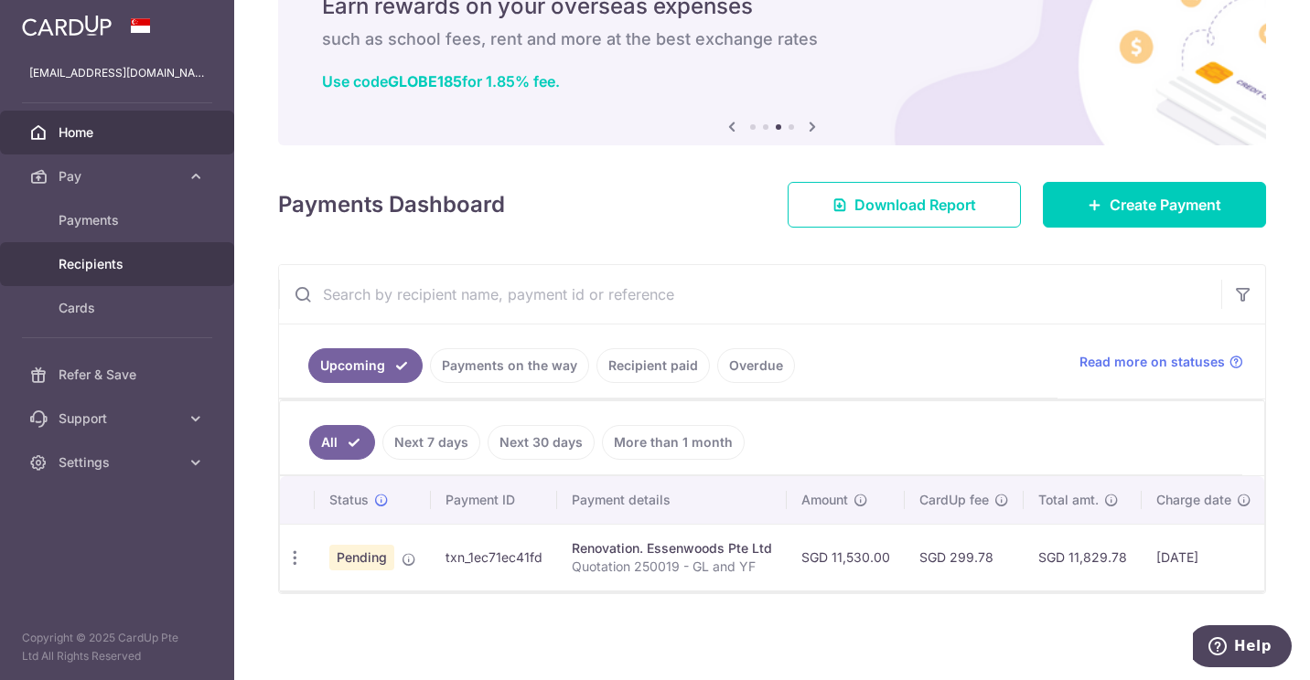
click at [144, 260] on span "Recipients" at bounding box center [119, 264] width 121 height 18
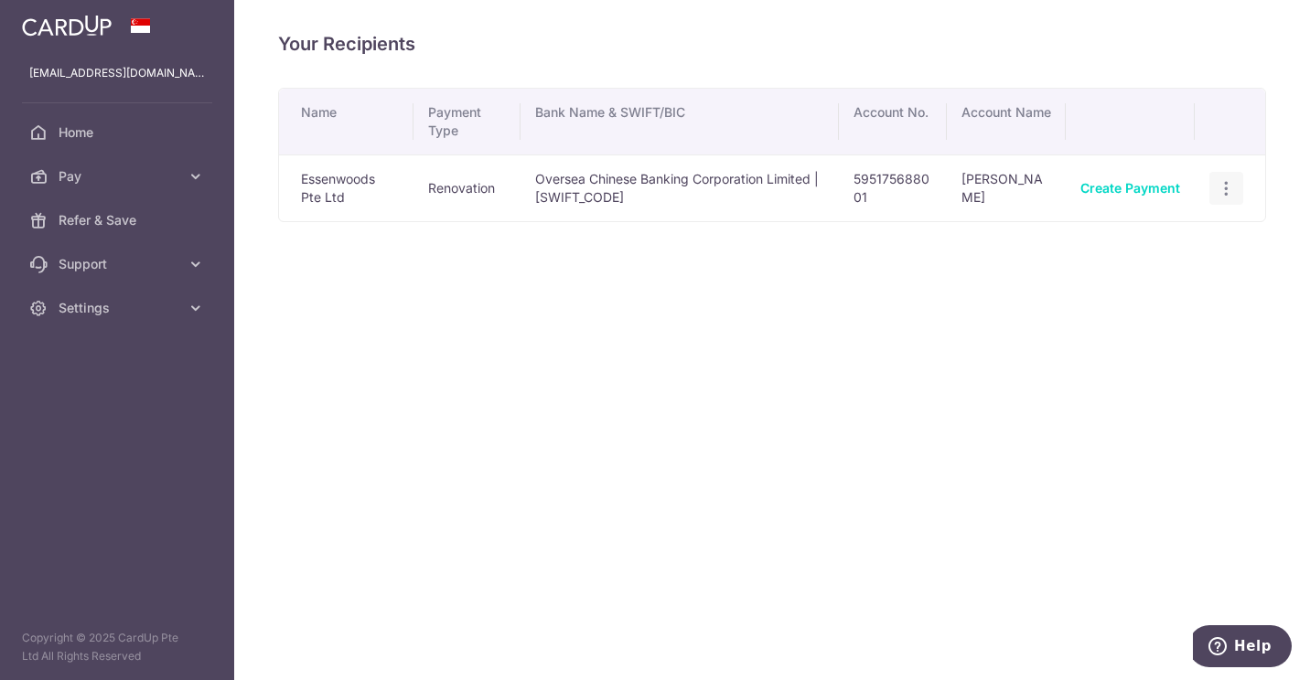
click at [1218, 187] on icon "button" at bounding box center [1225, 188] width 19 height 19
click at [1156, 239] on span "View/Edit" at bounding box center [1165, 239] width 124 height 22
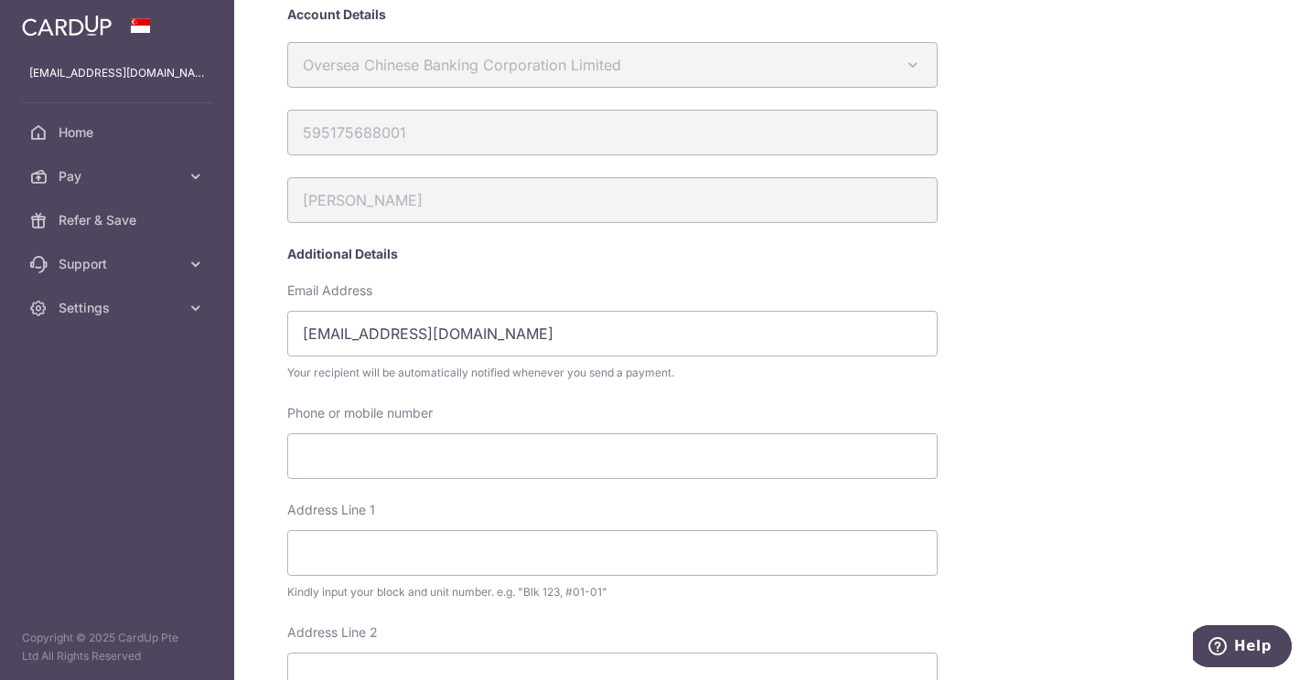
scroll to position [144, 0]
click at [111, 181] on span "Pay" at bounding box center [119, 176] width 121 height 18
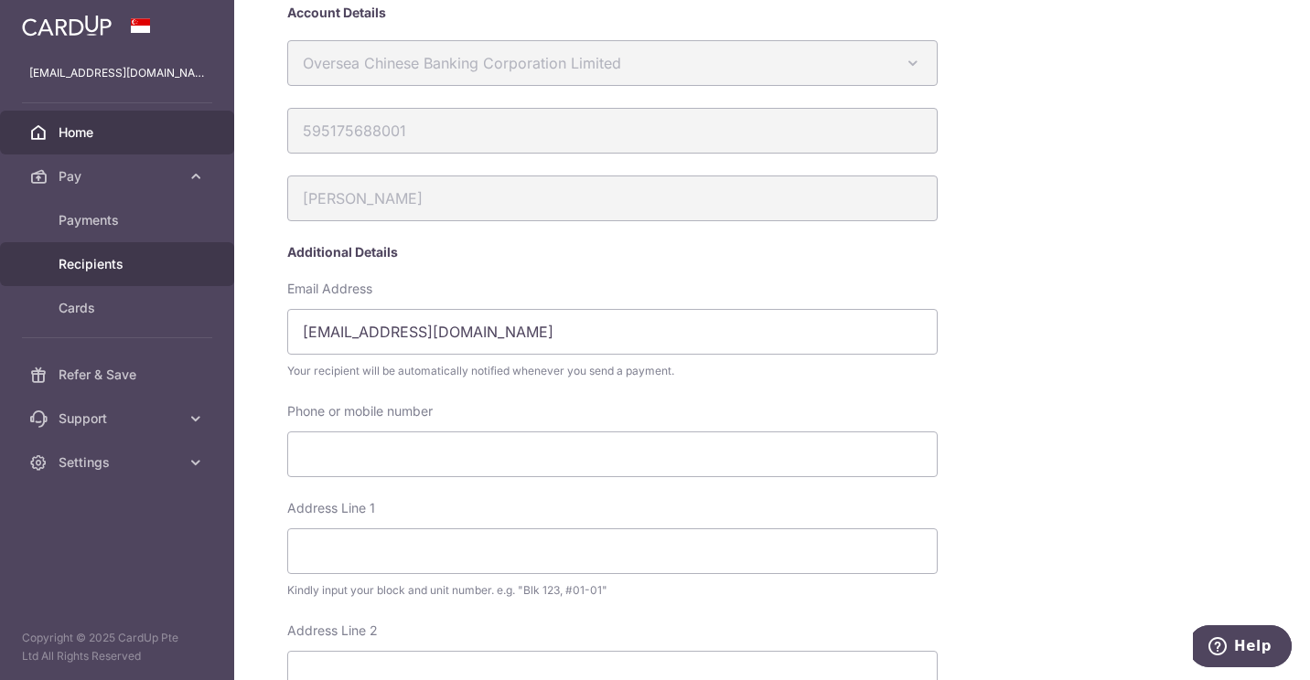
click at [91, 133] on span "Home" at bounding box center [119, 132] width 121 height 18
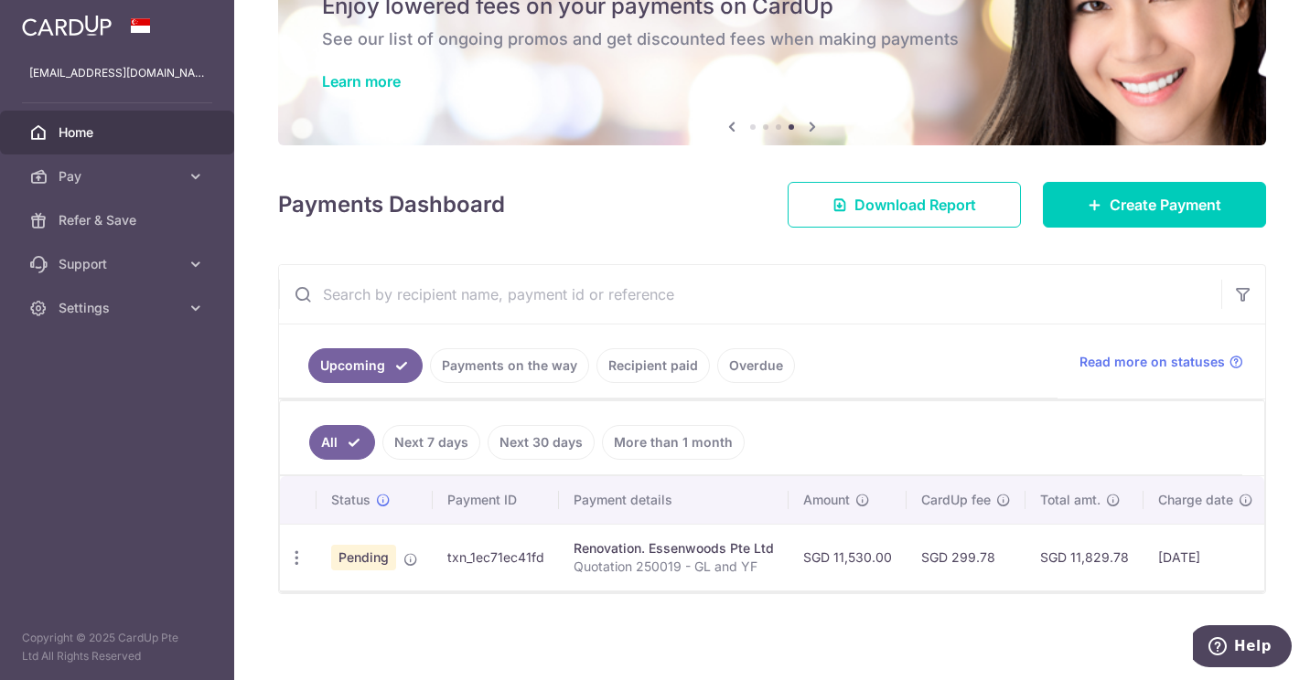
click at [113, 134] on span "Home" at bounding box center [119, 132] width 121 height 18
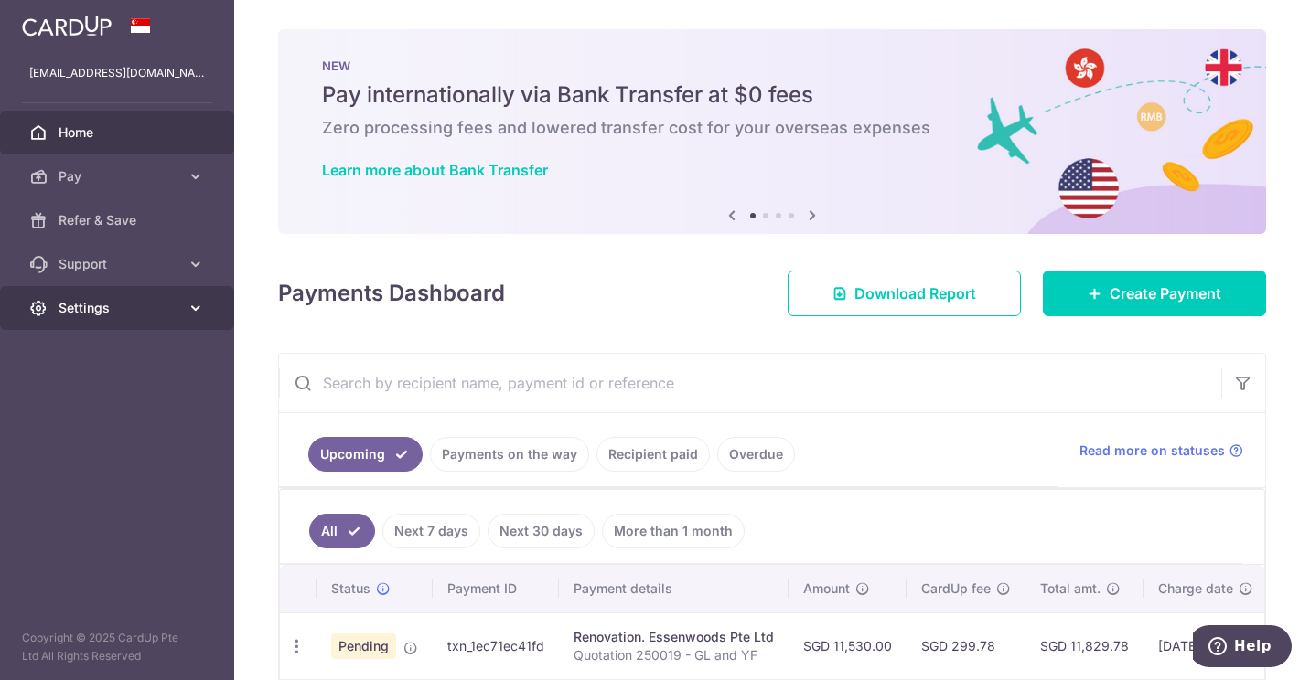
click at [171, 309] on span "Settings" at bounding box center [119, 308] width 121 height 18
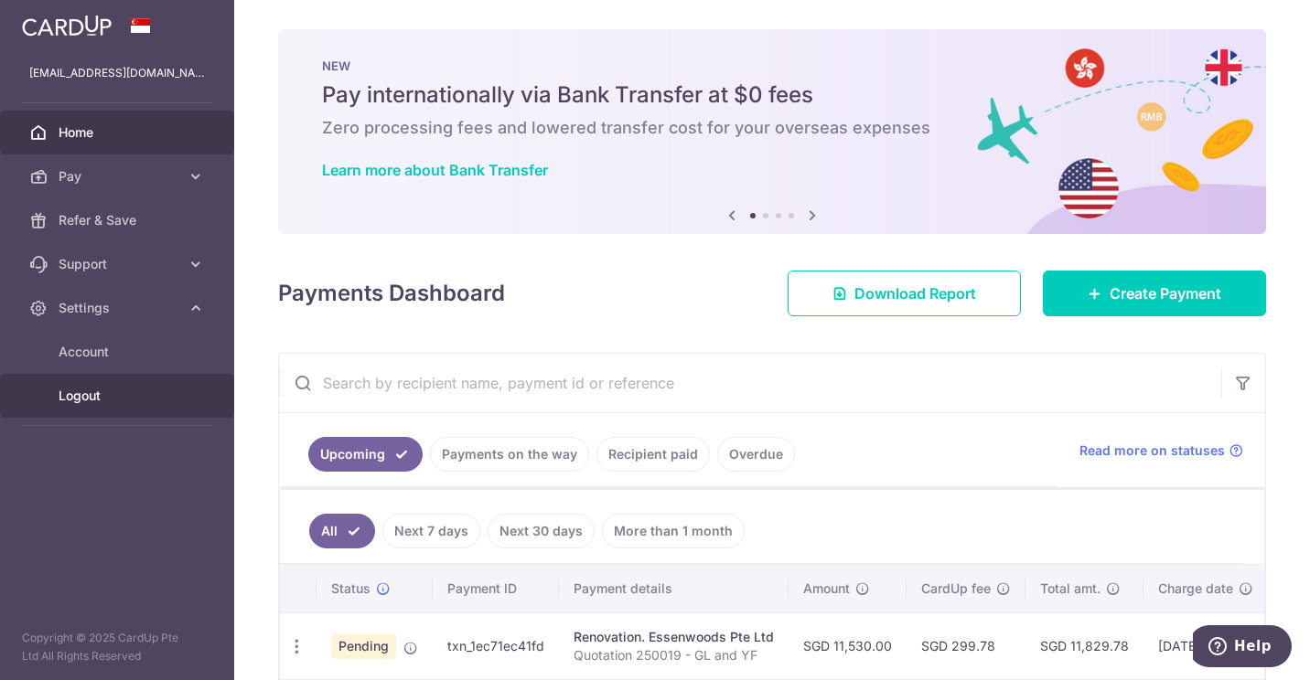
click at [116, 399] on span "Logout" at bounding box center [119, 396] width 121 height 18
